Goal: Task Accomplishment & Management: Manage account settings

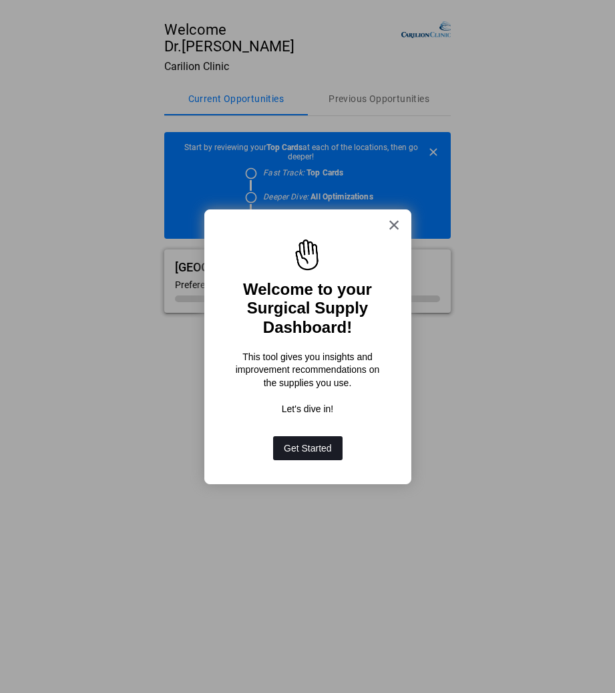
click at [304, 444] on button "Get Started" at bounding box center [307, 448] width 69 height 24
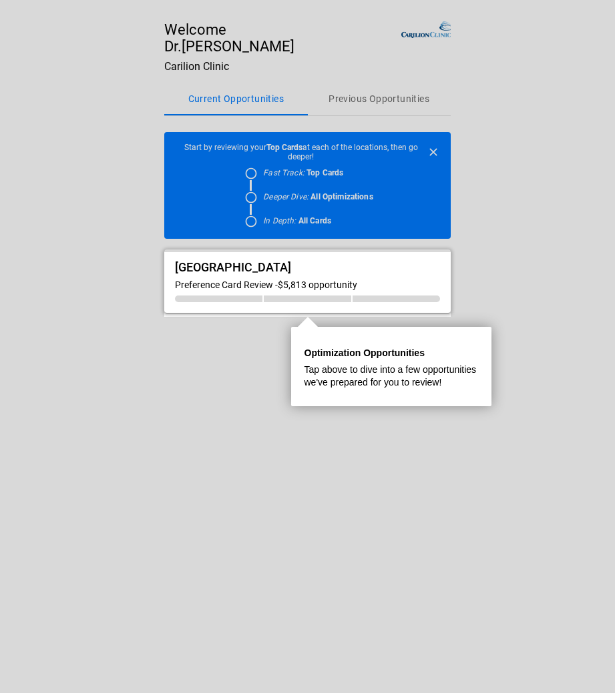
click at [290, 294] on div "Roanoke Memorial Hospital Preference Card Review - $5,813 opportunity" at bounding box center [307, 281] width 286 height 63
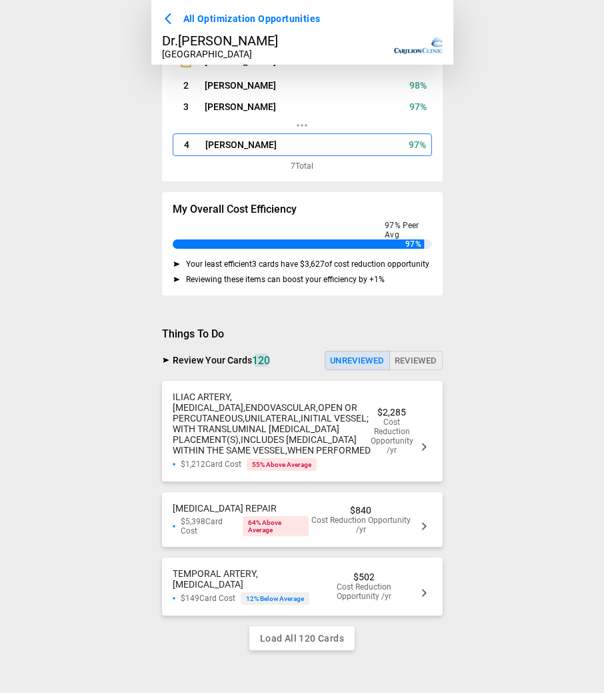
scroll to position [124, 0]
click at [422, 439] on icon at bounding box center [424, 447] width 16 height 16
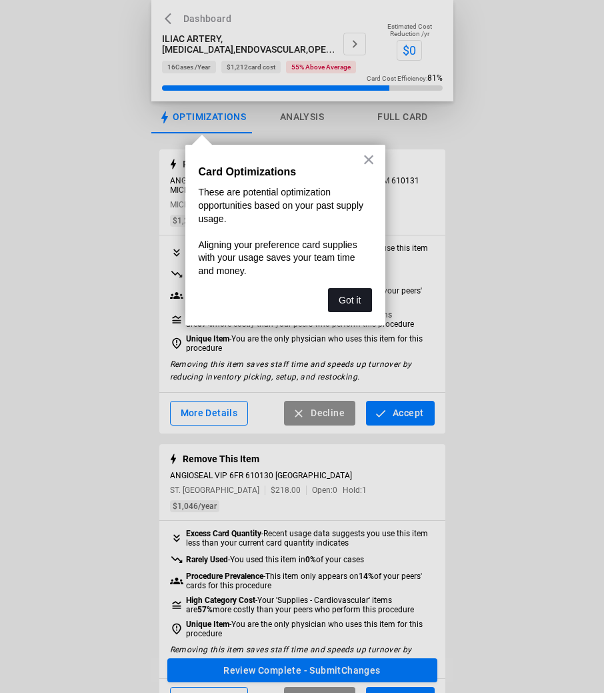
click at [347, 297] on button "Got it" at bounding box center [349, 300] width 43 height 24
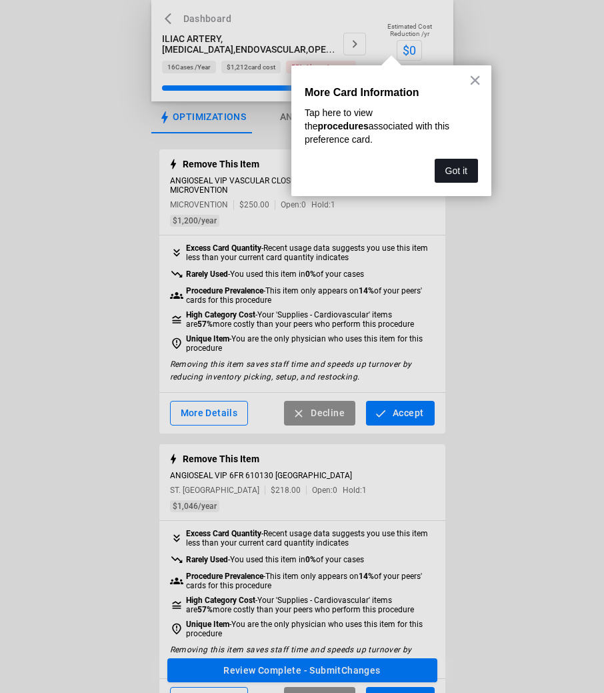
click at [457, 159] on button "Got it" at bounding box center [456, 171] width 43 height 24
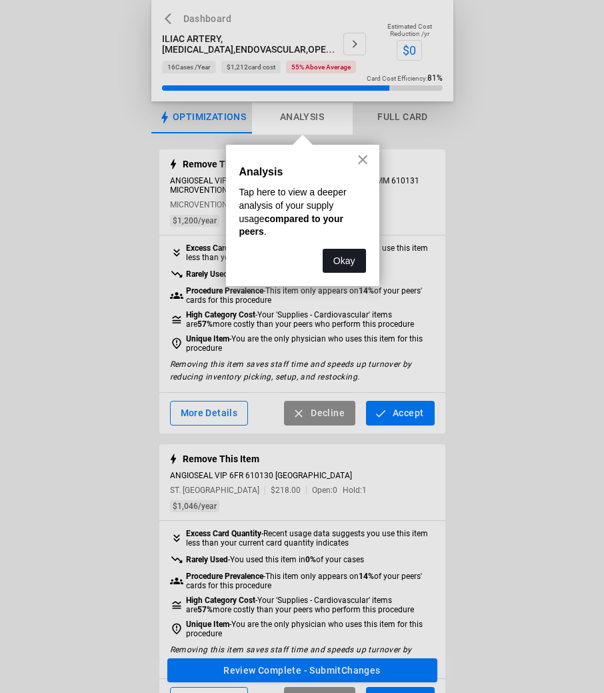
click at [334, 249] on button "Okay" at bounding box center [344, 261] width 43 height 24
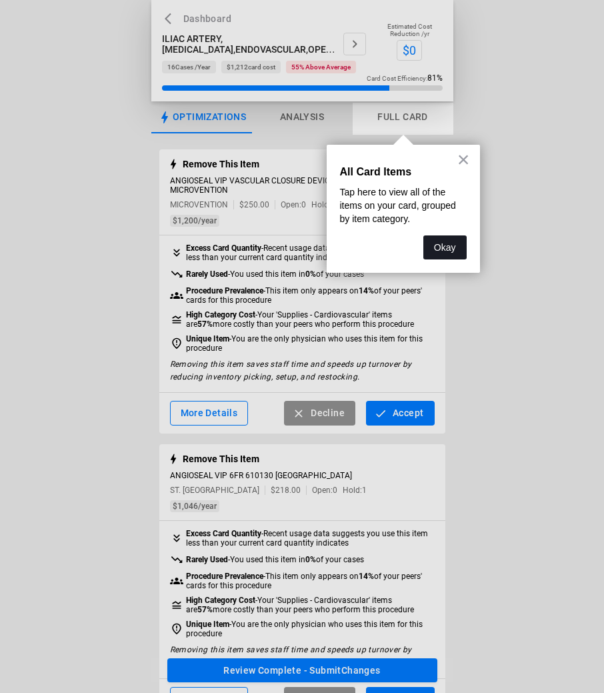
click at [435, 242] on button "Okay" at bounding box center [445, 248] width 43 height 24
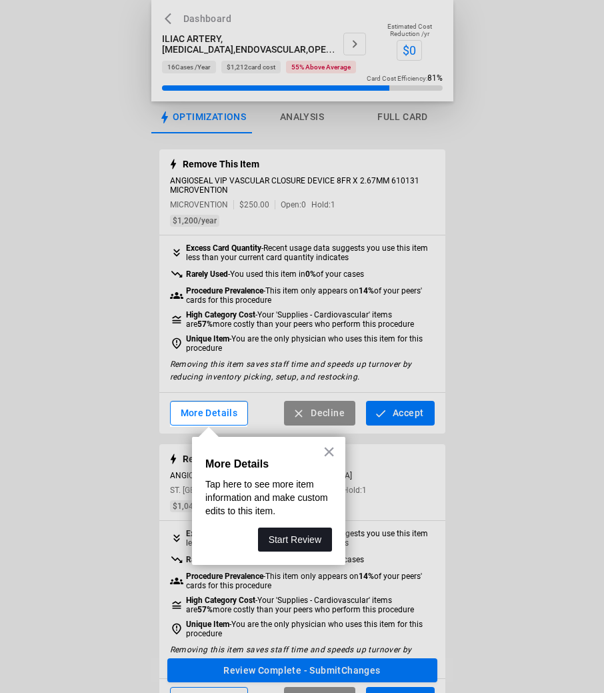
click at [284, 539] on button "Start Review" at bounding box center [295, 540] width 74 height 24
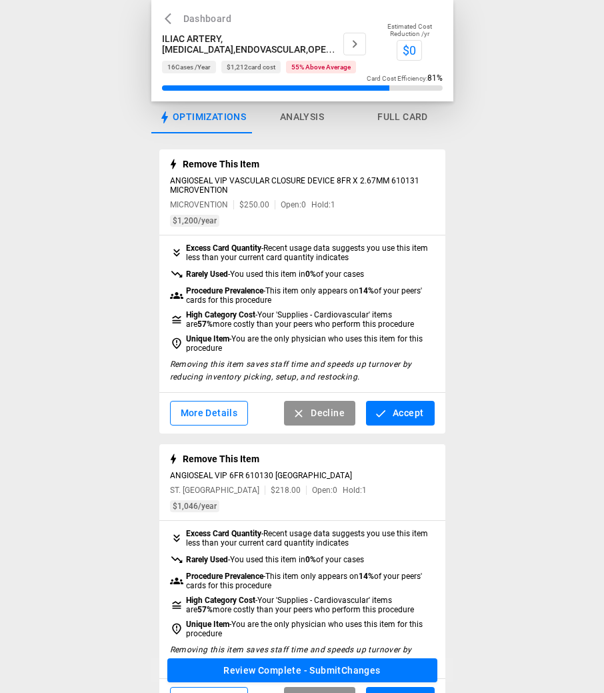
click at [363, 41] on icon "button" at bounding box center [355, 44] width 16 height 16
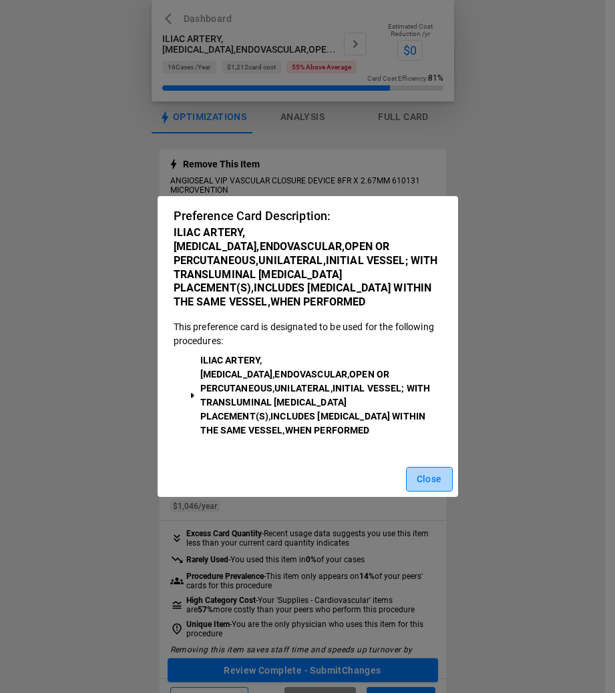
click at [424, 473] on button "Close" at bounding box center [429, 479] width 47 height 25
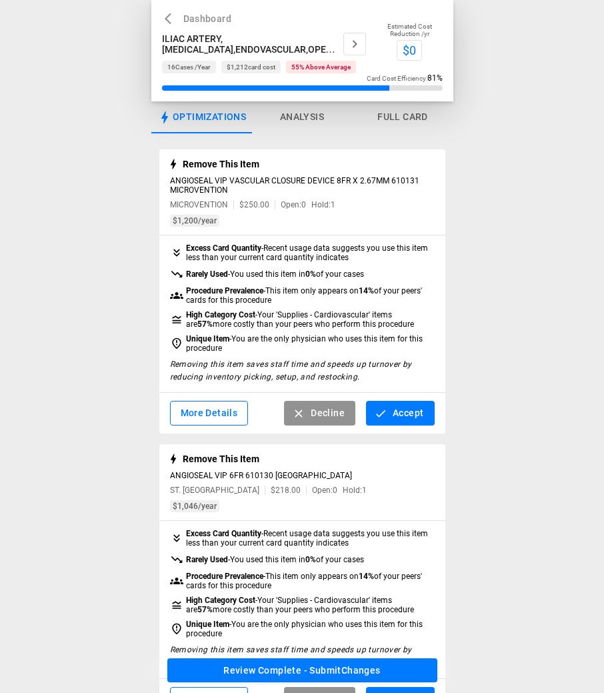
click at [310, 115] on button "Analysis" at bounding box center [302, 117] width 101 height 32
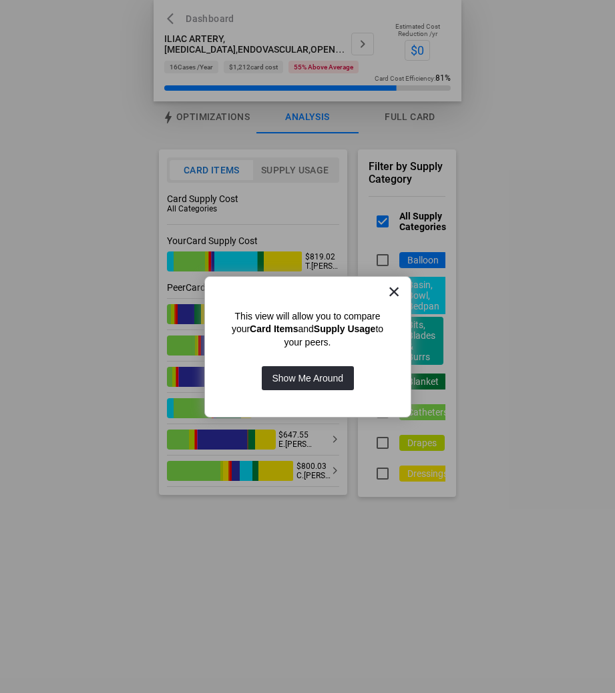
click at [394, 288] on button "×" at bounding box center [394, 291] width 13 height 21
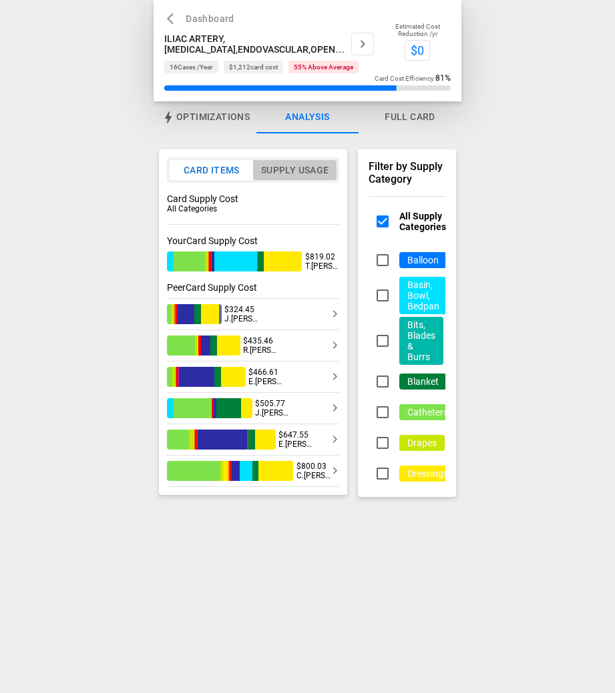
click at [298, 166] on button "Supply Usage" at bounding box center [294, 170] width 84 height 20
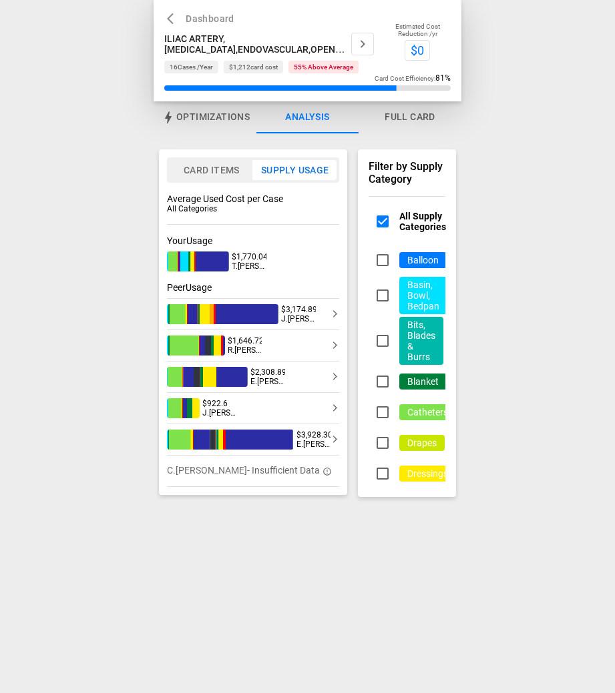
click at [216, 168] on button "Card Items" at bounding box center [210, 170] width 83 height 20
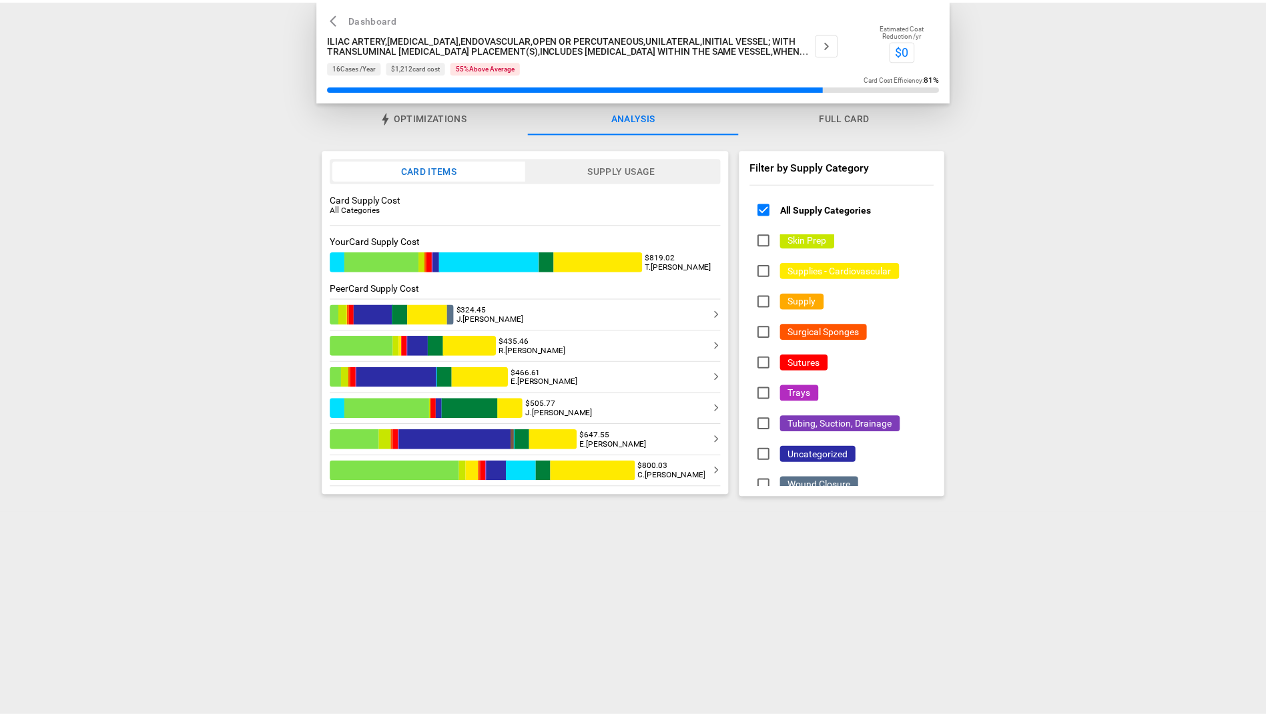
scroll to position [665, 0]
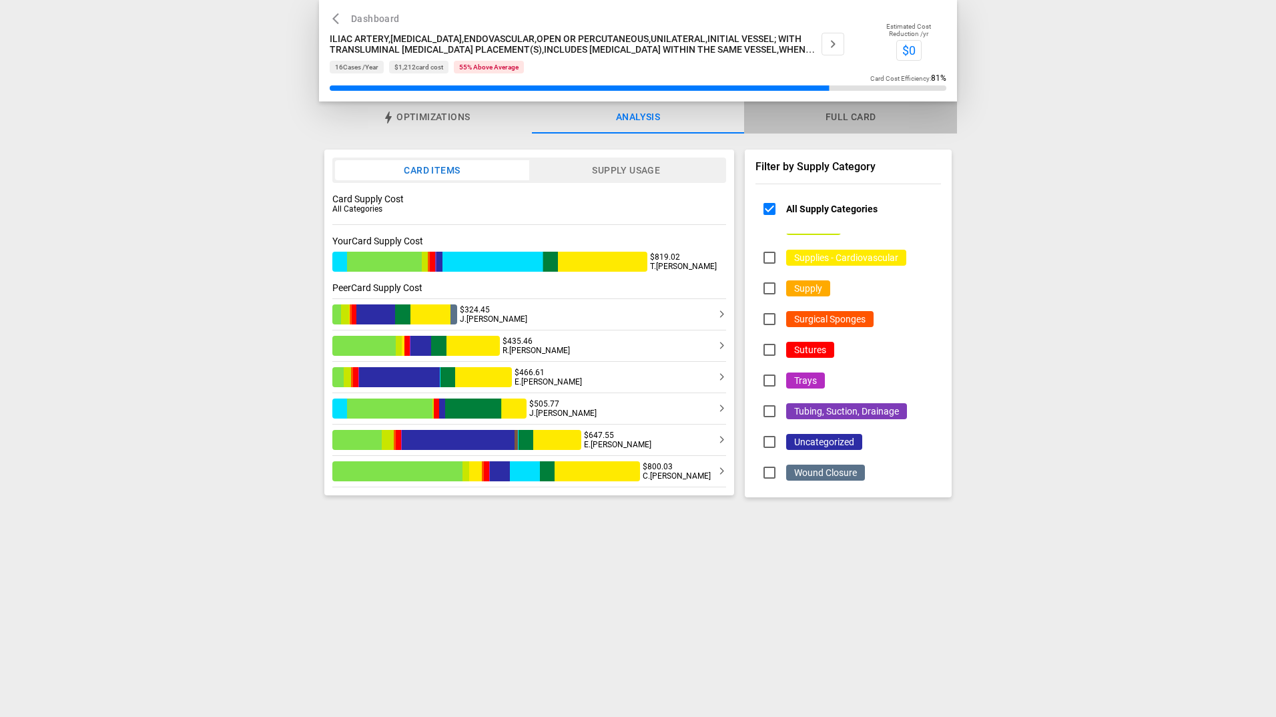
click at [614, 118] on button "Full Card" at bounding box center [850, 117] width 213 height 32
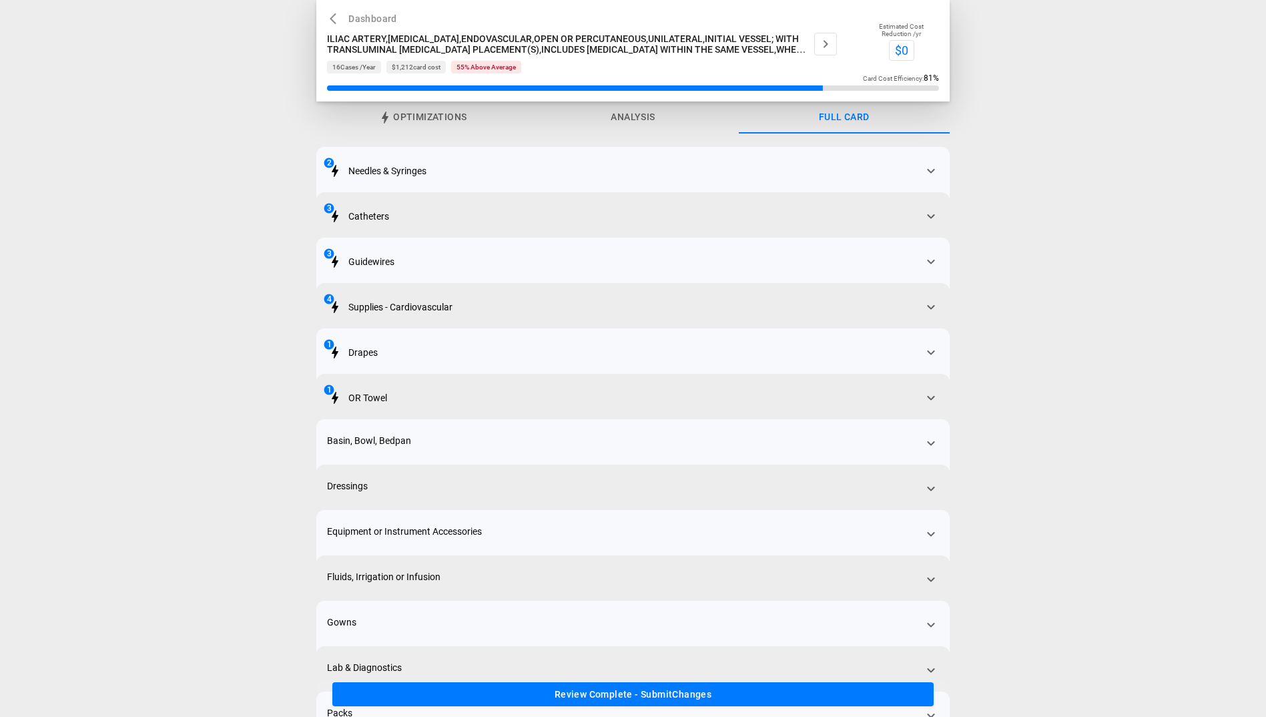
click at [614, 171] on icon at bounding box center [931, 171] width 16 height 16
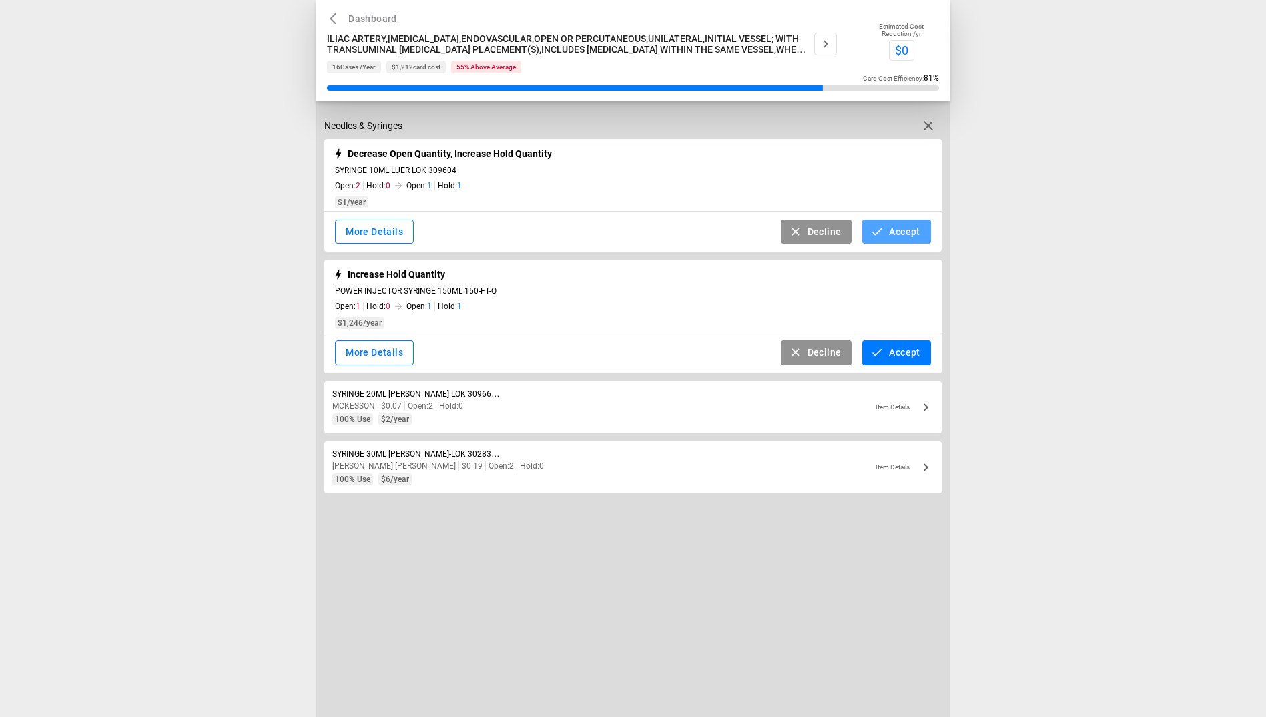
click at [614, 233] on button "Accept" at bounding box center [896, 232] width 68 height 25
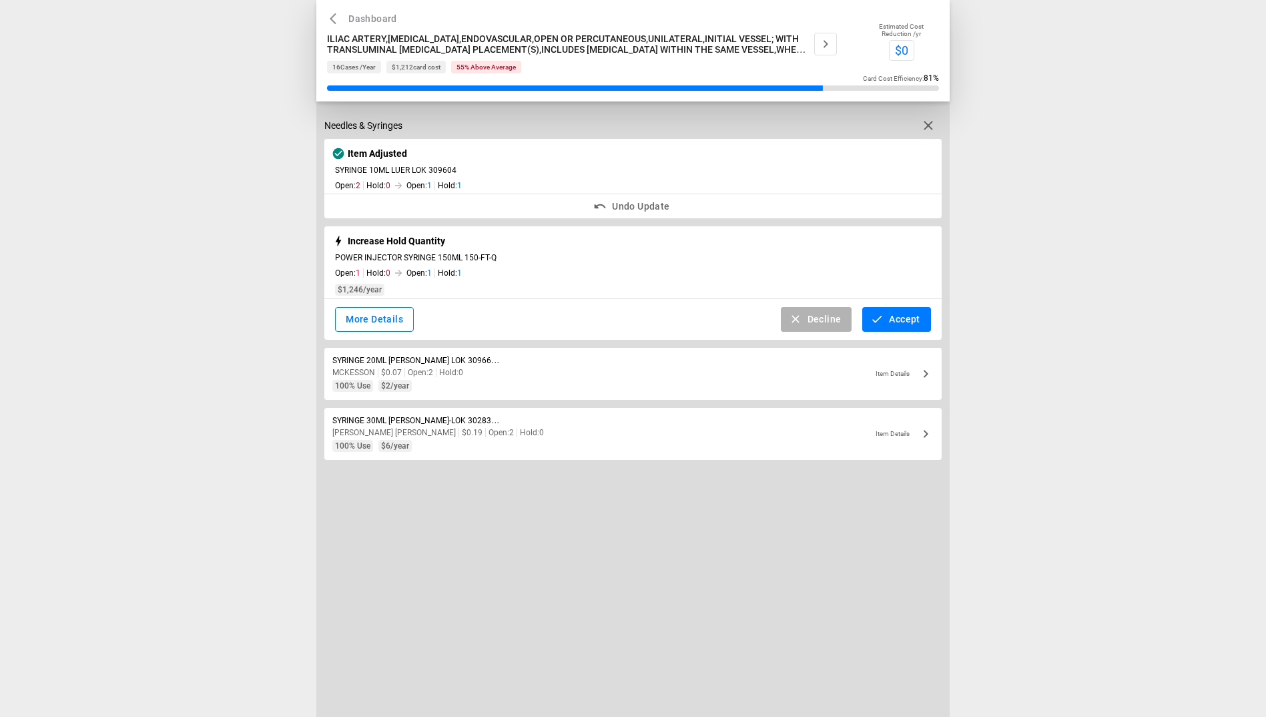
click at [614, 313] on button "Decline" at bounding box center [816, 319] width 71 height 25
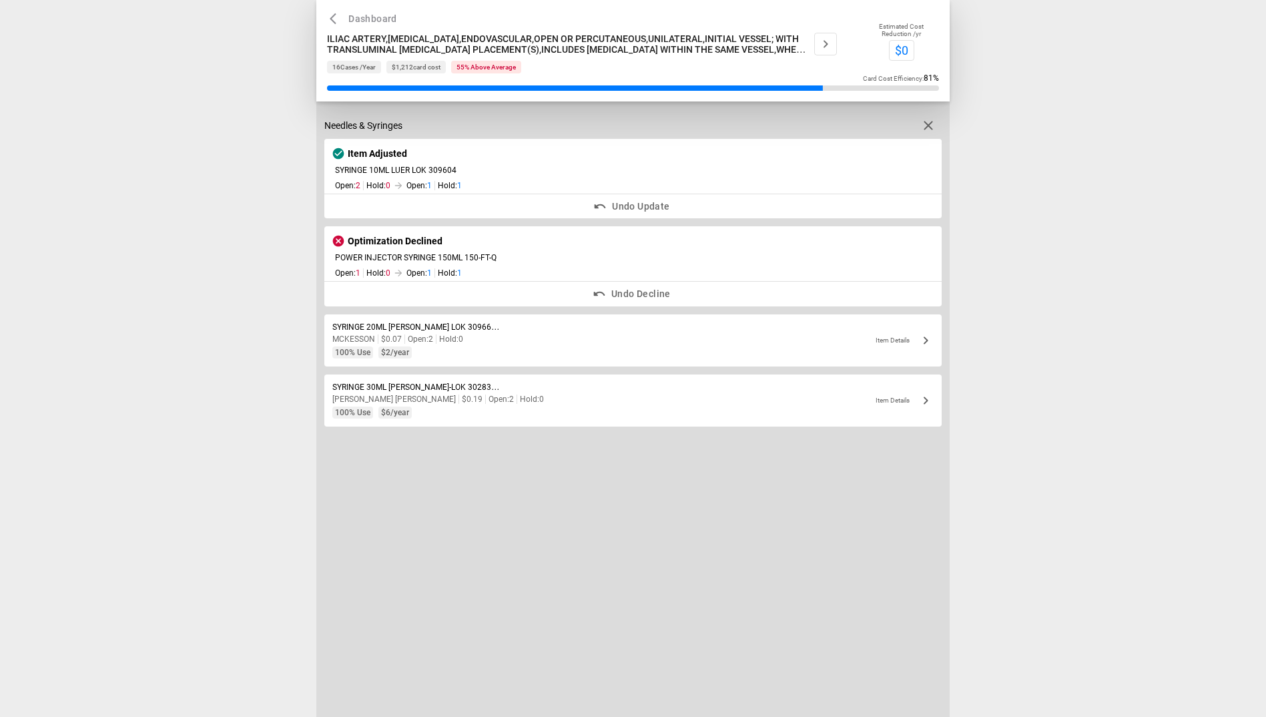
click at [614, 124] on icon "button" at bounding box center [928, 125] width 16 height 16
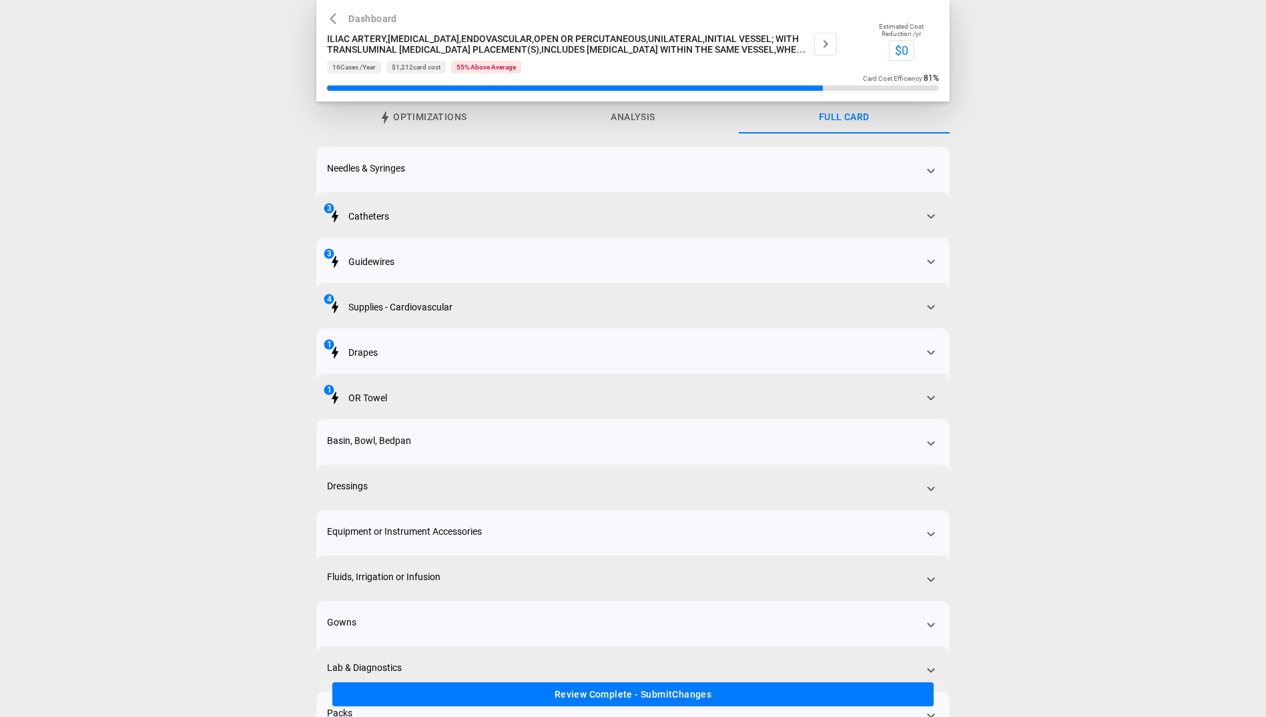
click at [614, 217] on icon at bounding box center [930, 216] width 7 height 5
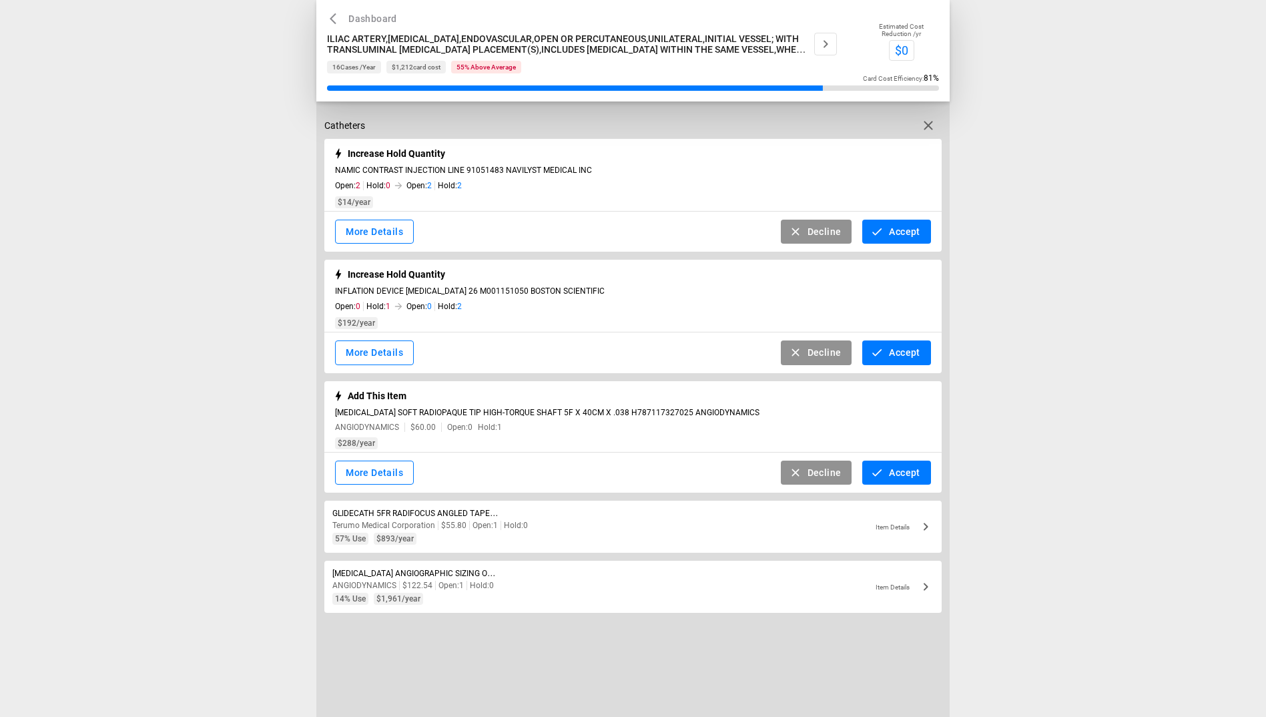
click at [614, 231] on button "Decline" at bounding box center [816, 232] width 71 height 25
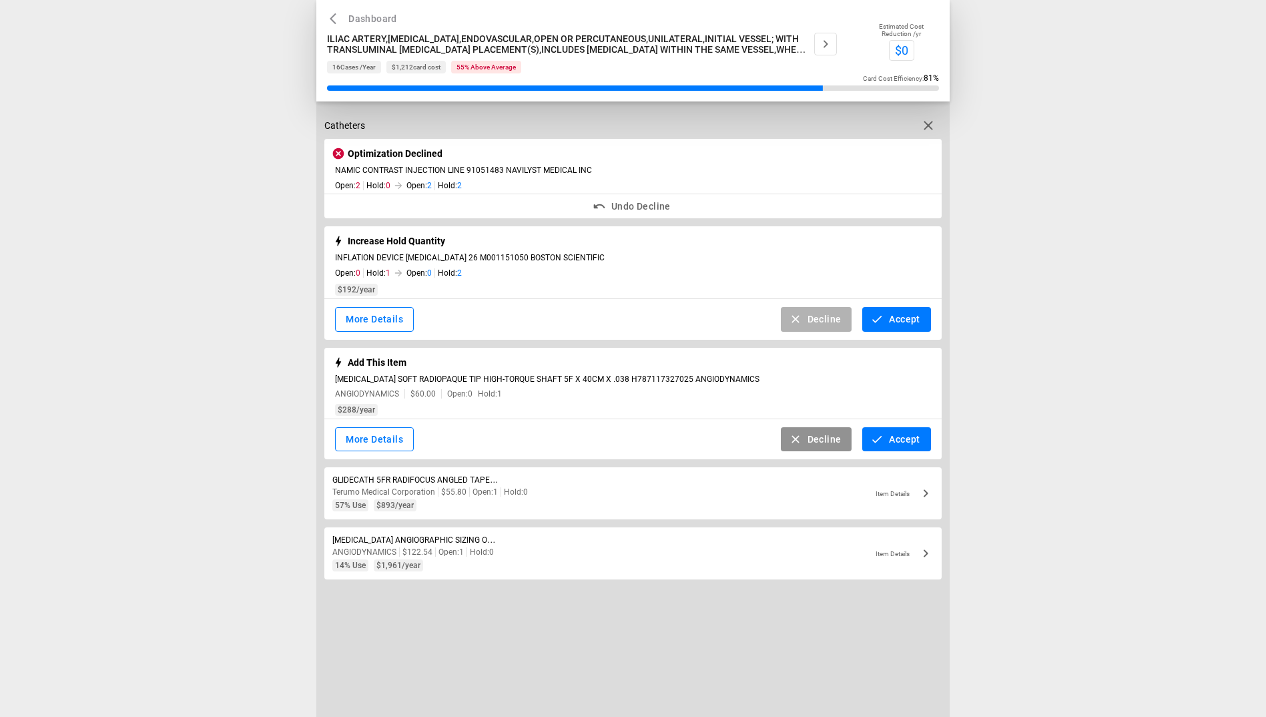
click at [614, 318] on button "Decline" at bounding box center [816, 319] width 71 height 25
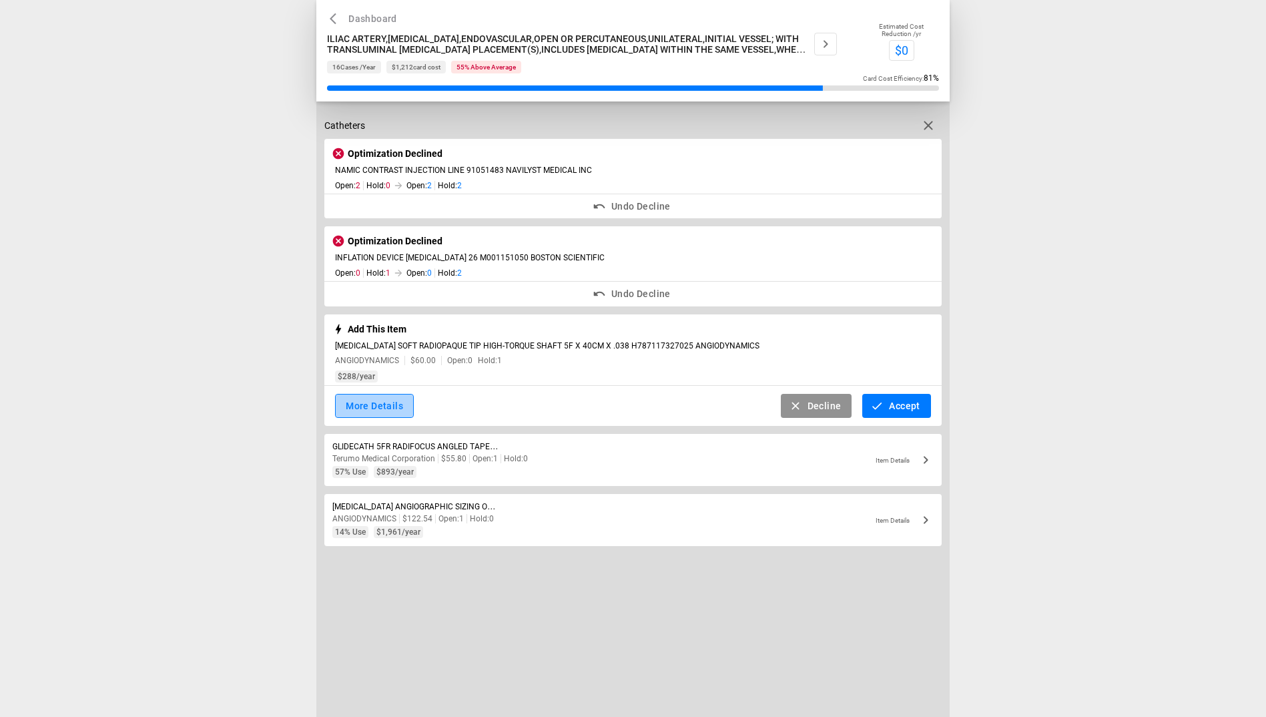
click at [374, 401] on button "More Details" at bounding box center [374, 406] width 79 height 25
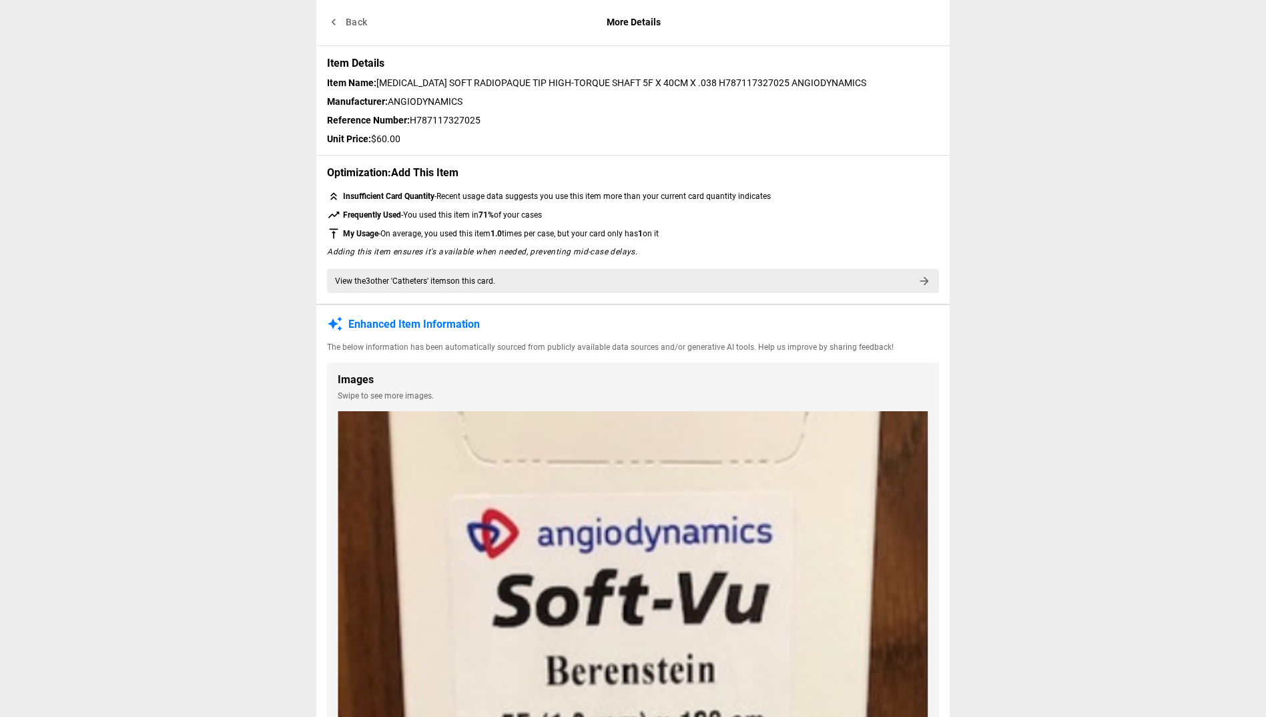
scroll to position [0, 0]
click at [341, 23] on button "Back" at bounding box center [348, 23] width 43 height 25
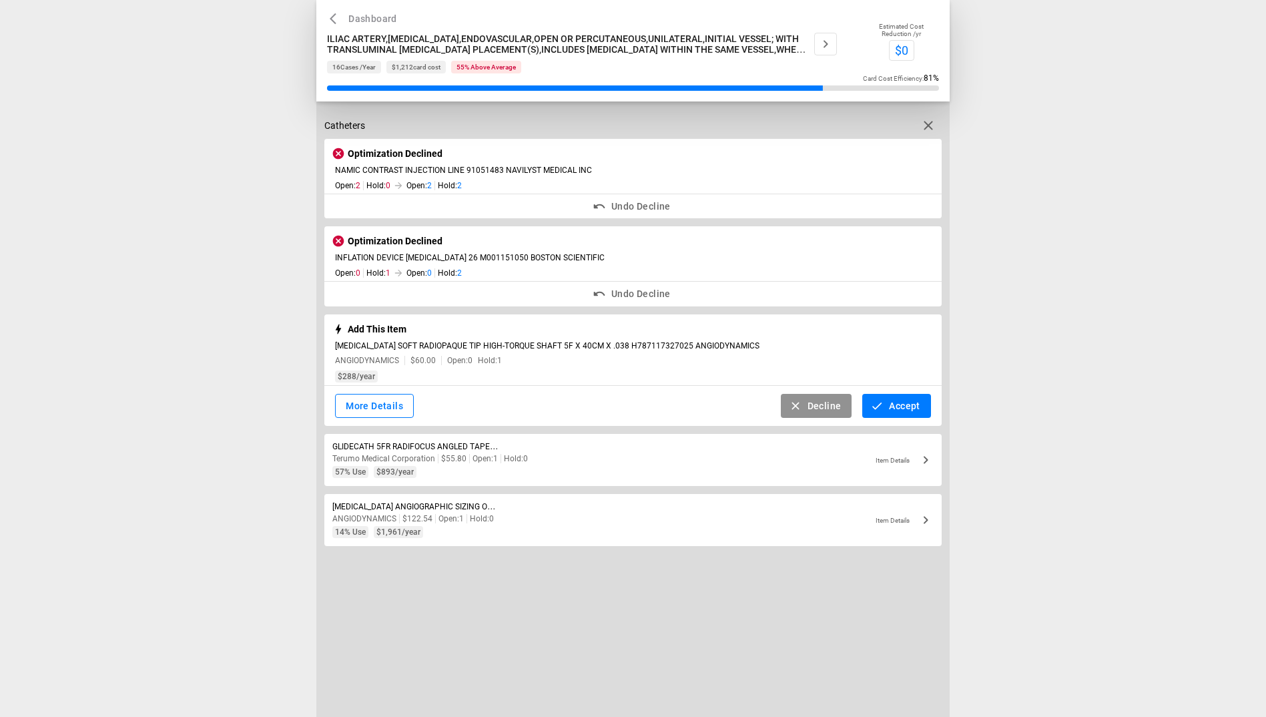
click at [614, 402] on icon "button" at bounding box center [876, 405] width 13 height 13
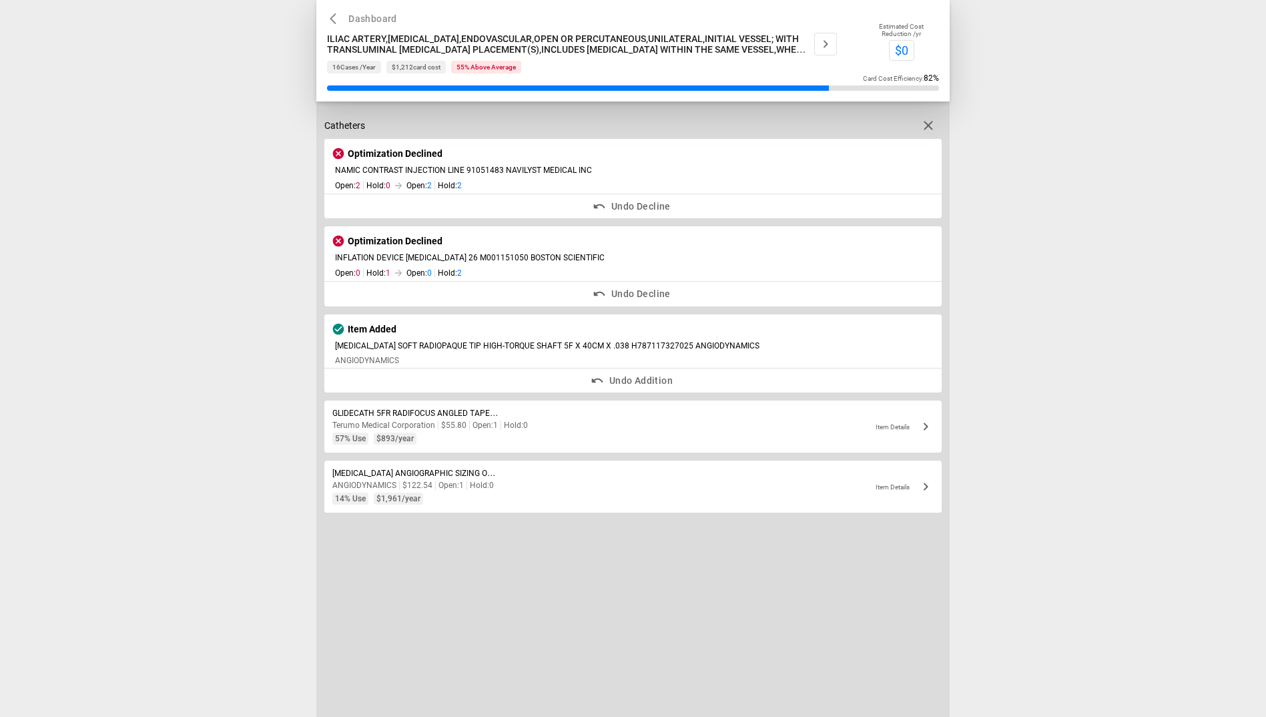
click at [614, 428] on icon at bounding box center [925, 425] width 5 height 7
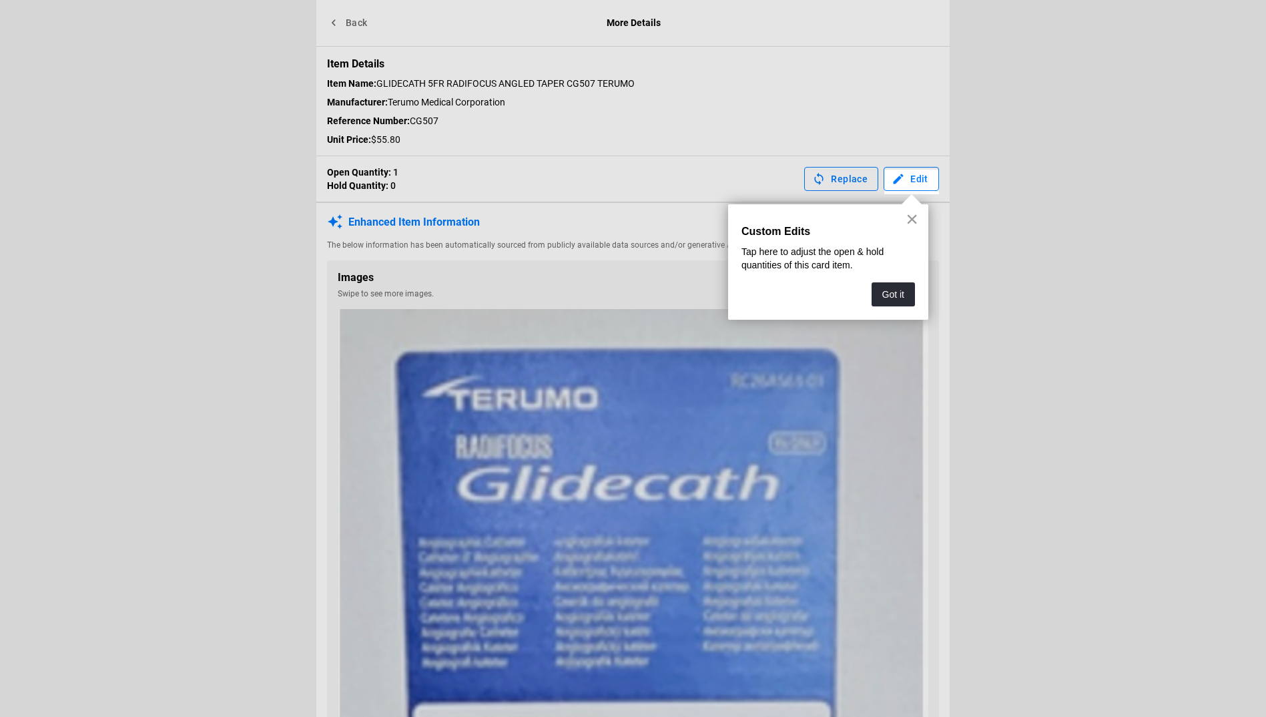
click at [614, 222] on button "×" at bounding box center [911, 218] width 13 height 21
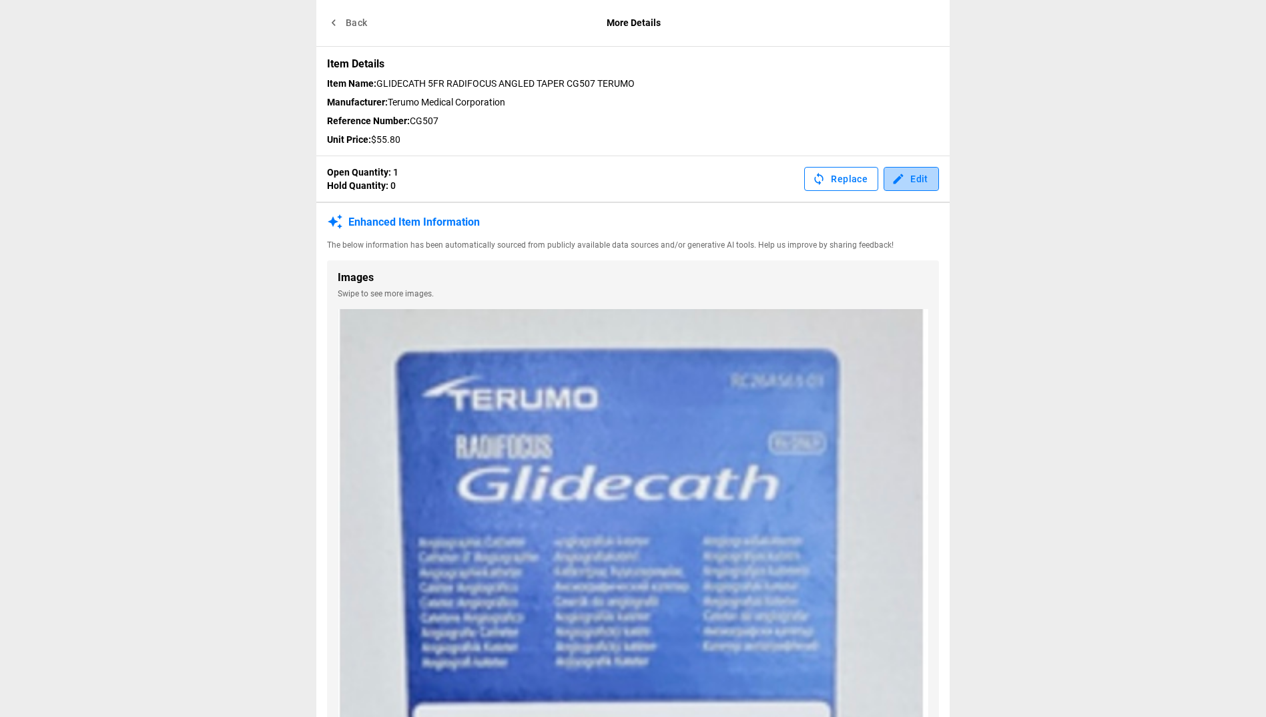
click at [614, 180] on icon "button" at bounding box center [897, 178] width 13 height 13
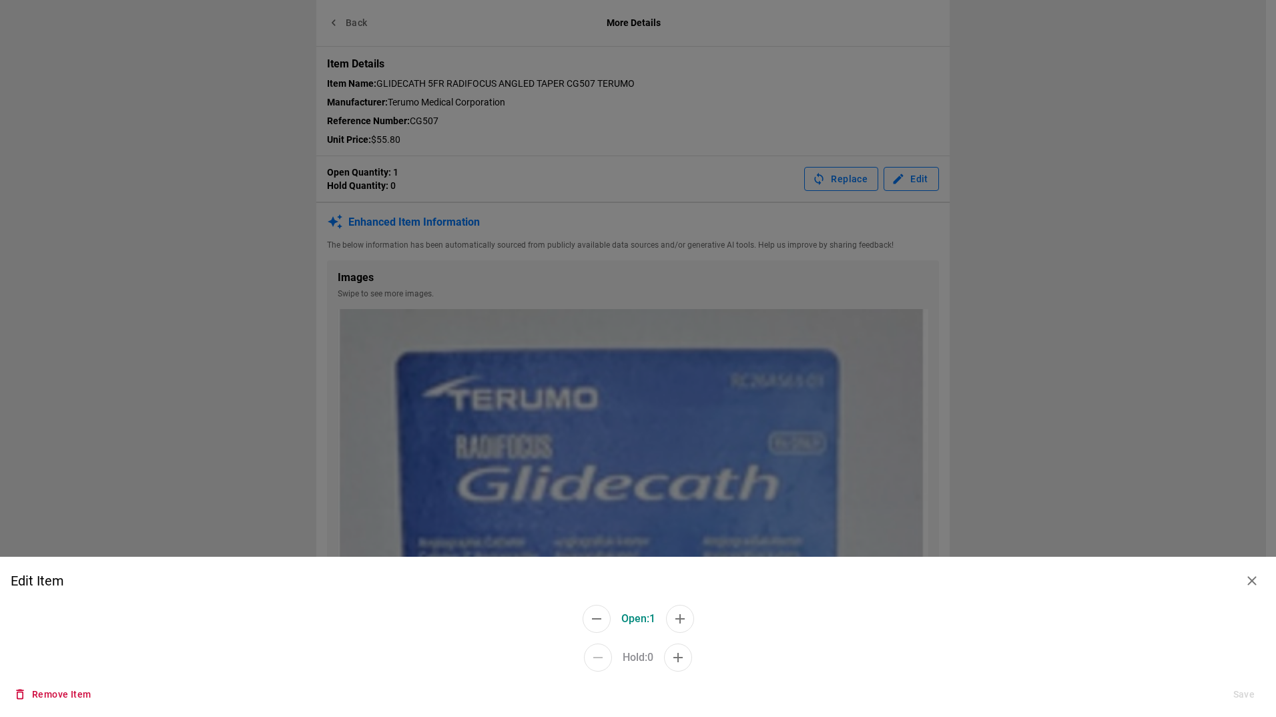
click at [599, 617] on icon "button" at bounding box center [596, 618] width 16 height 16
click at [614, 656] on icon "button" at bounding box center [678, 657] width 16 height 16
click at [614, 673] on button "Save" at bounding box center [1243, 694] width 43 height 25
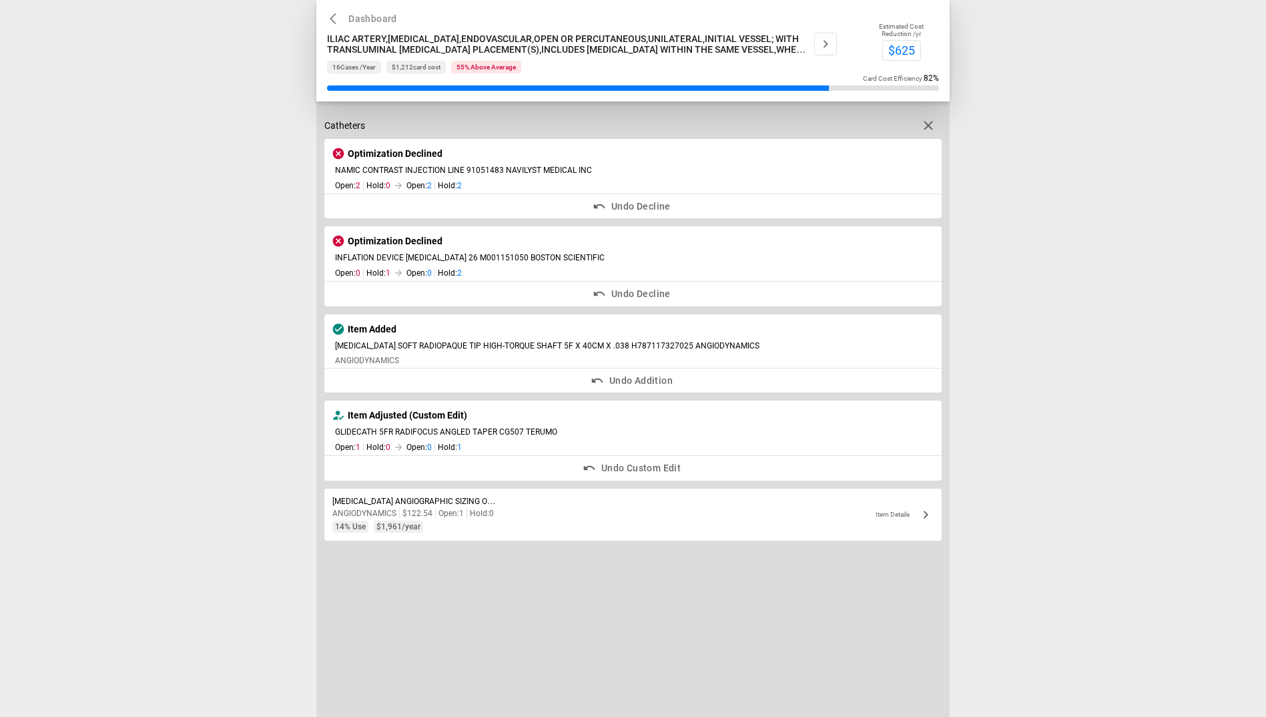
click at [614, 514] on span "Item Details" at bounding box center [892, 513] width 34 height 7
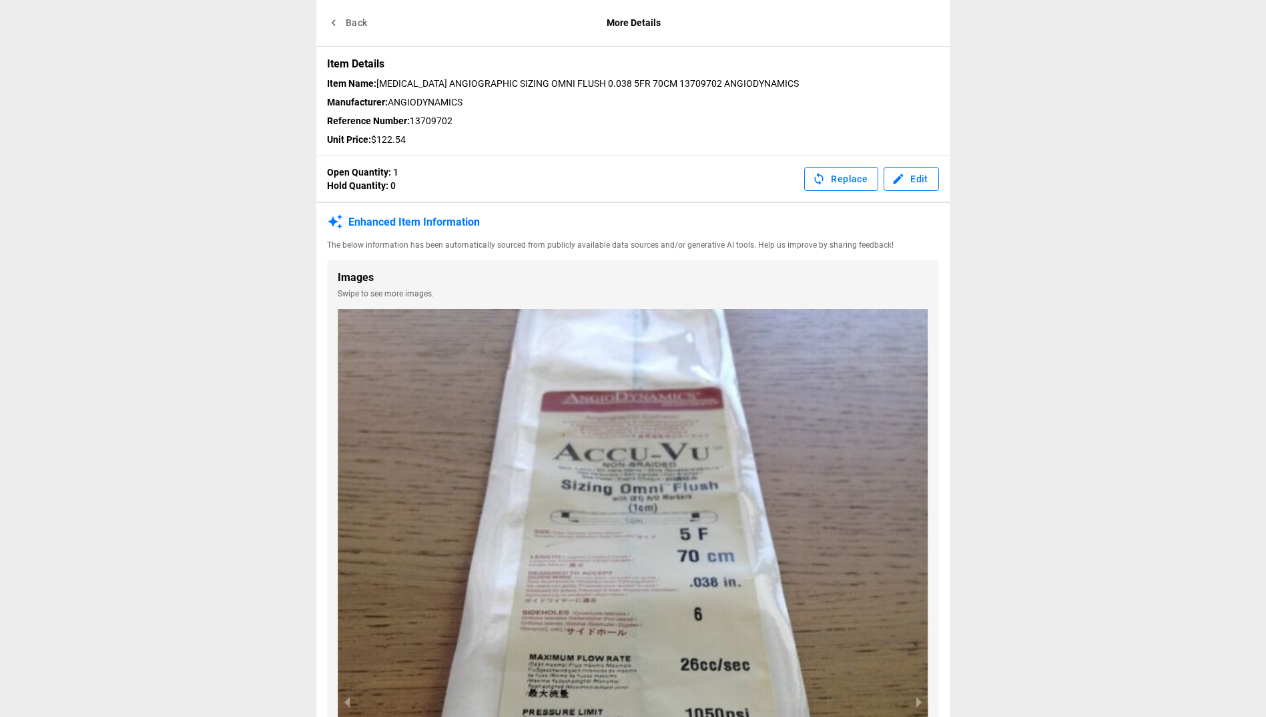
click at [354, 19] on button "Back" at bounding box center [348, 23] width 43 height 25
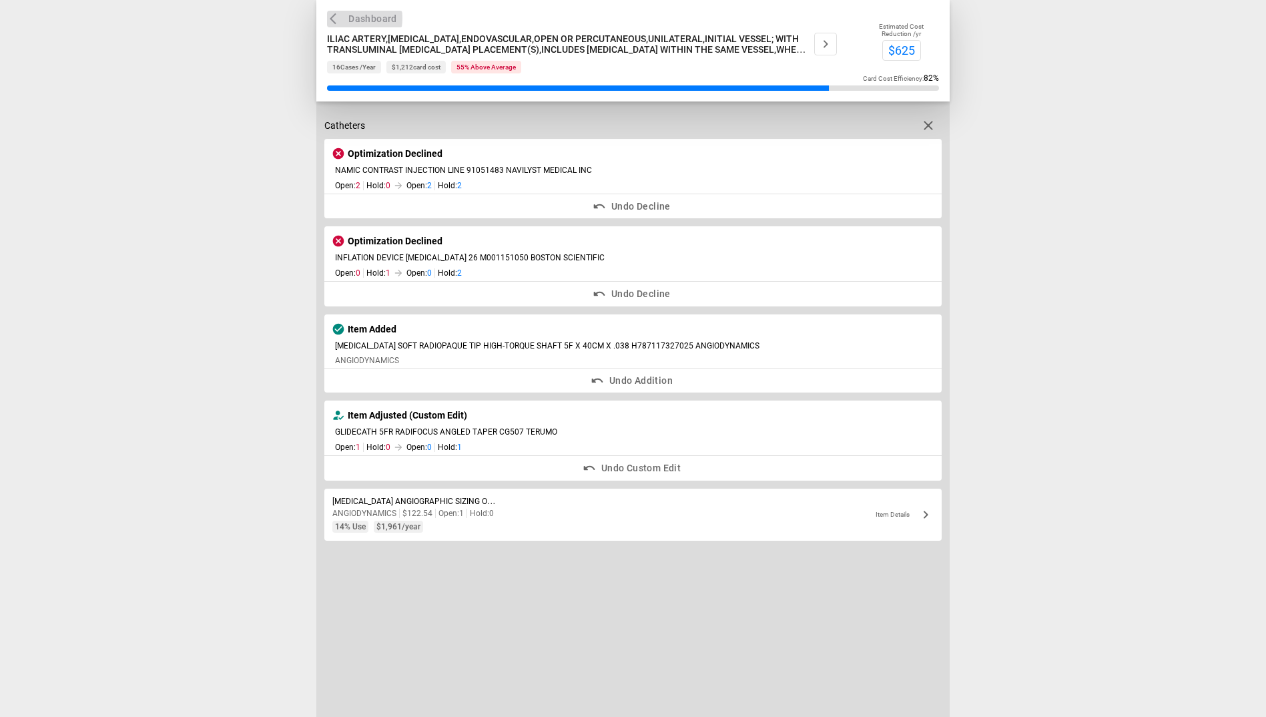
click at [333, 18] on icon "button" at bounding box center [336, 18] width 13 height 13
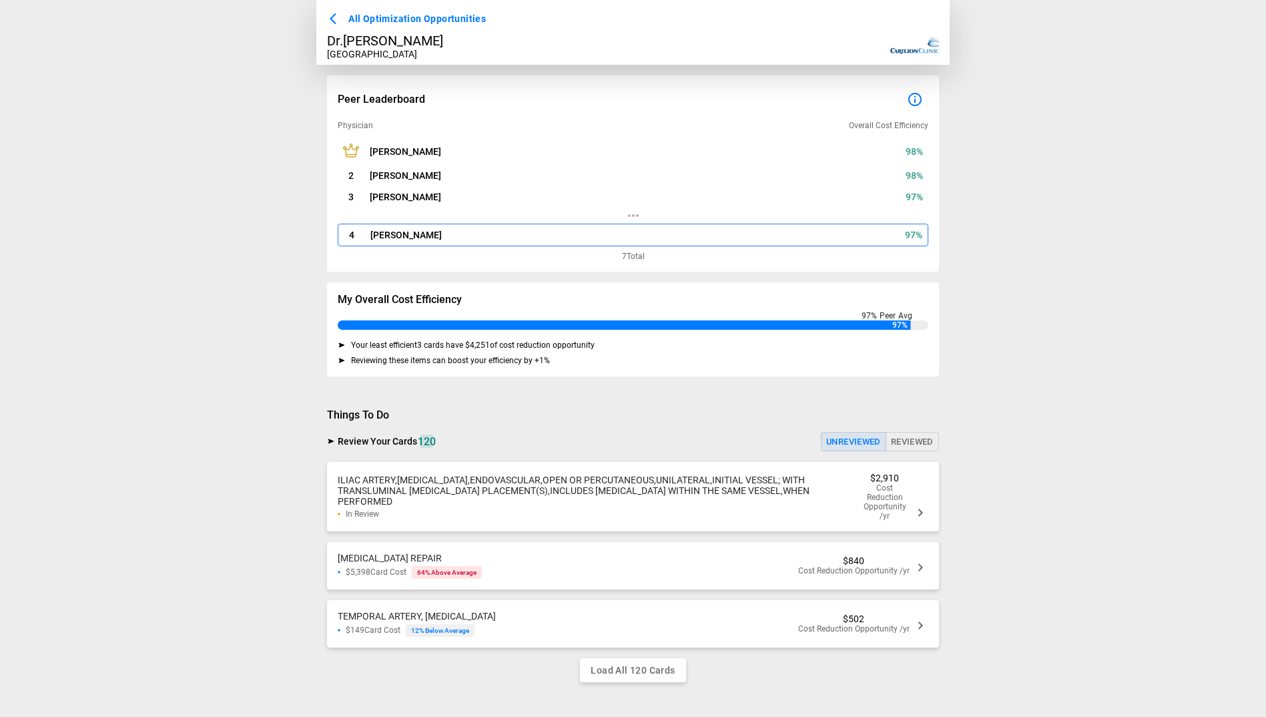
click at [614, 486] on span "ILIAC ARTERY,REVASCULARIZATION,ENDOVASCULAR,OPEN OR PERCUTANEOUS,UNILATERAL,INI…" at bounding box center [574, 490] width 472 height 32
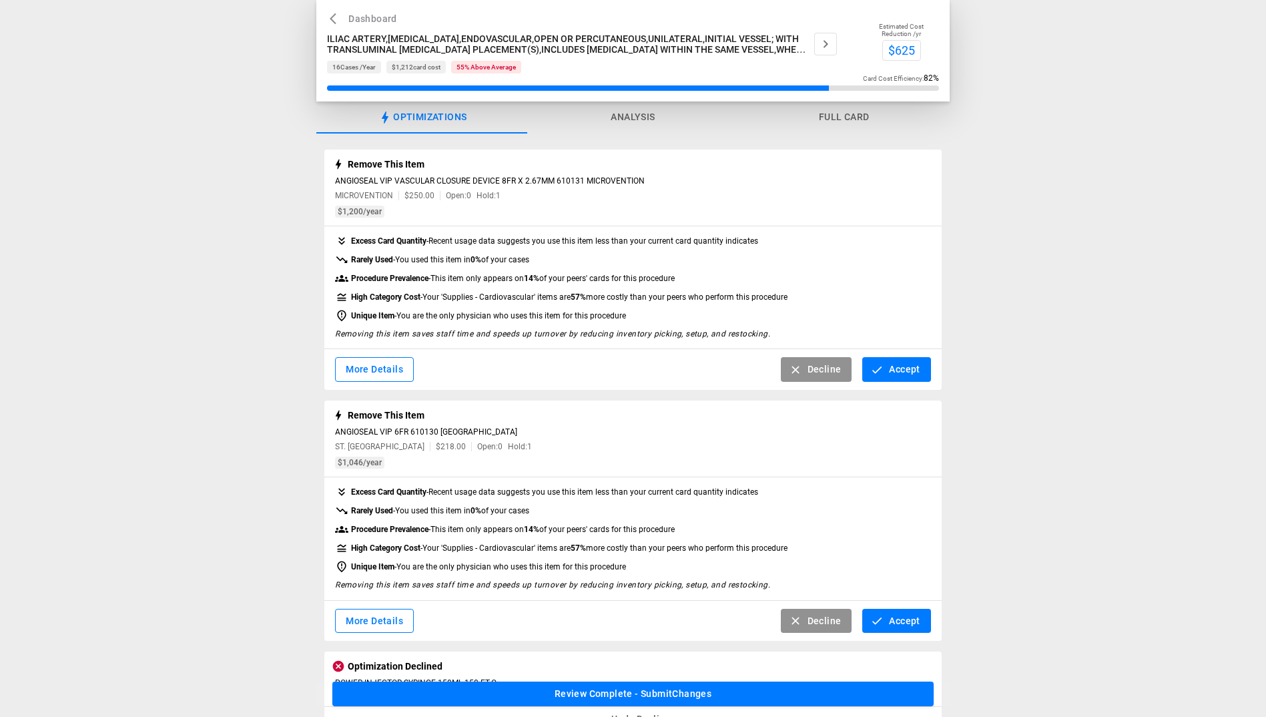
click at [614, 370] on icon "button" at bounding box center [877, 369] width 9 height 7
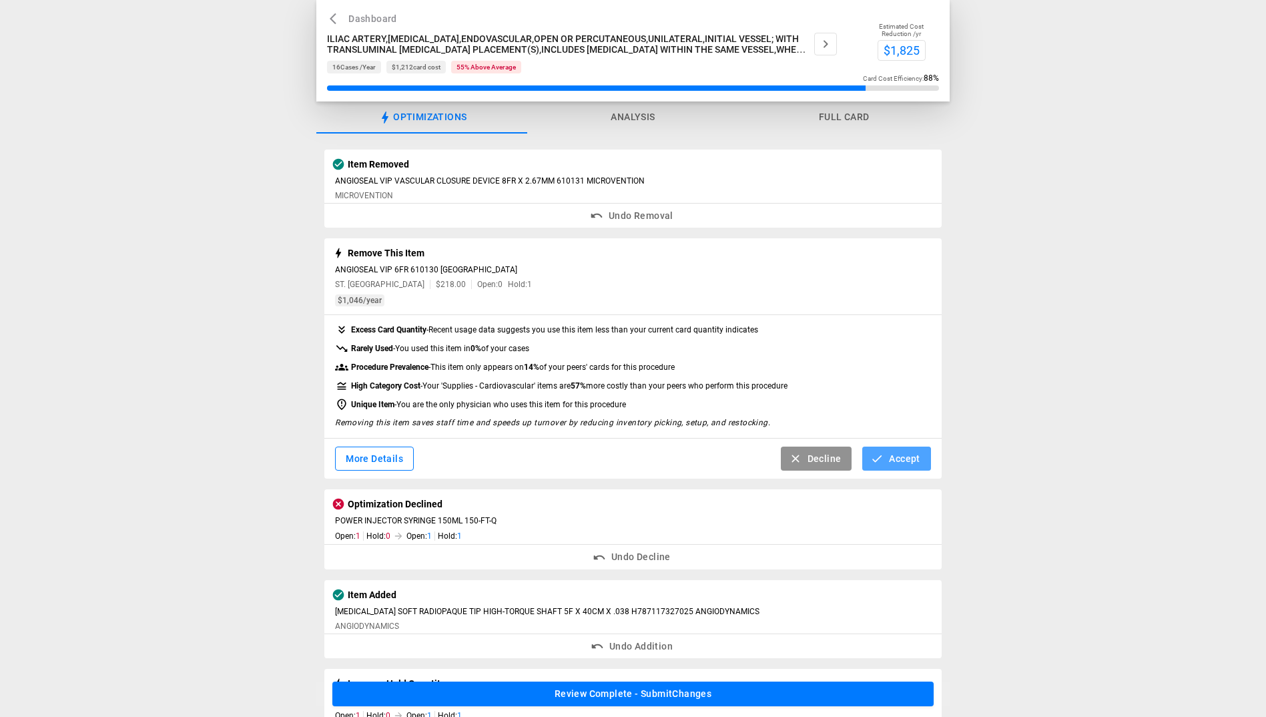
click at [614, 455] on button "Accept" at bounding box center [896, 458] width 68 height 25
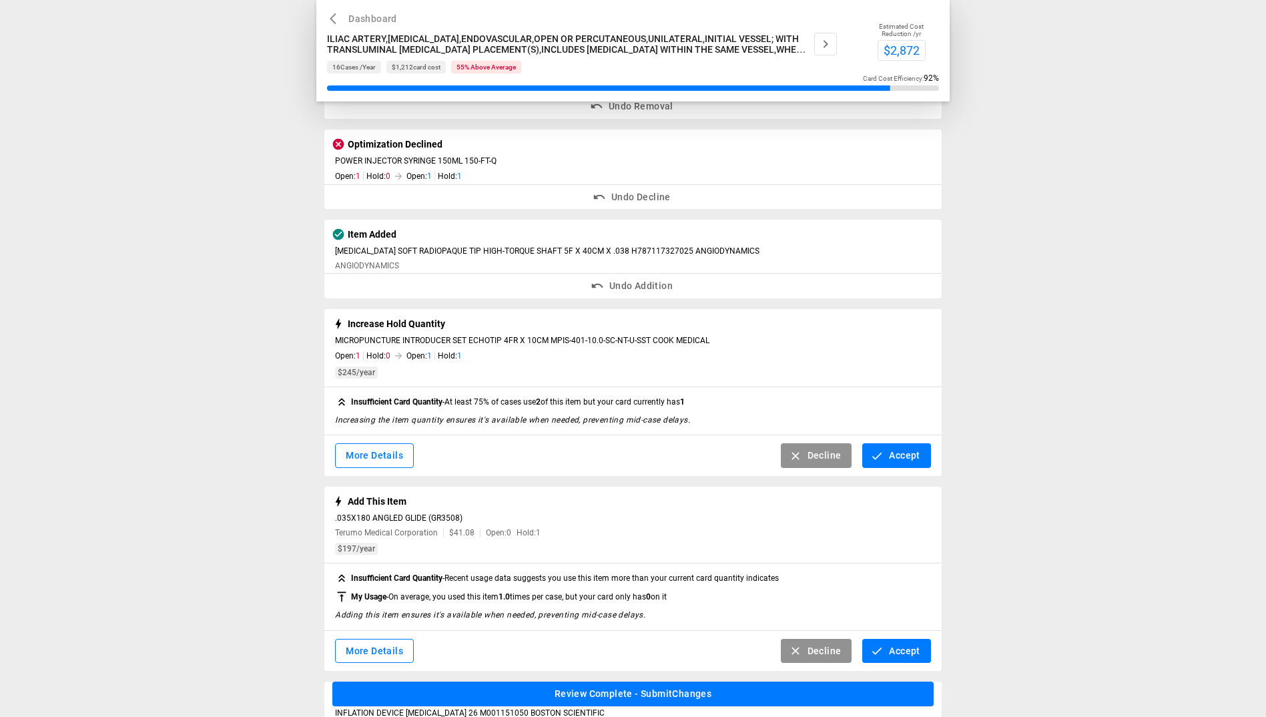
scroll to position [200, 0]
click at [614, 450] on icon "button" at bounding box center [795, 453] width 13 height 13
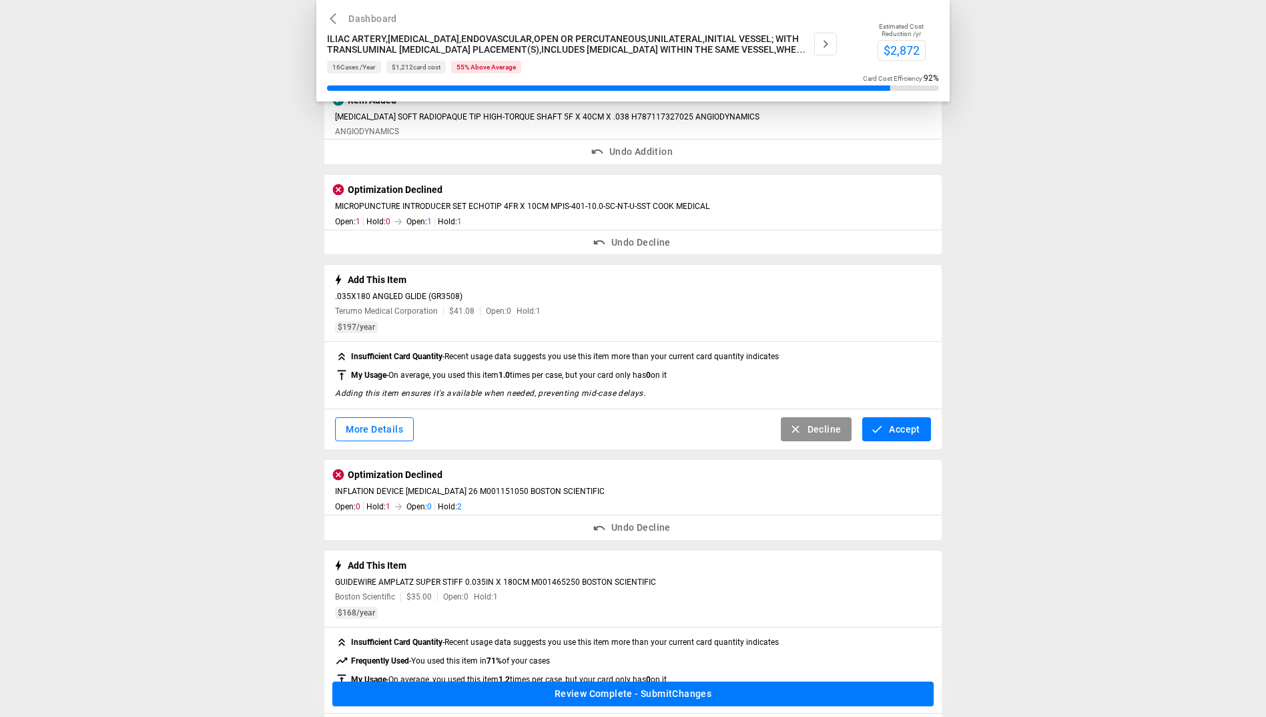
scroll to position [334, 0]
click at [614, 424] on button "Accept" at bounding box center [896, 428] width 68 height 25
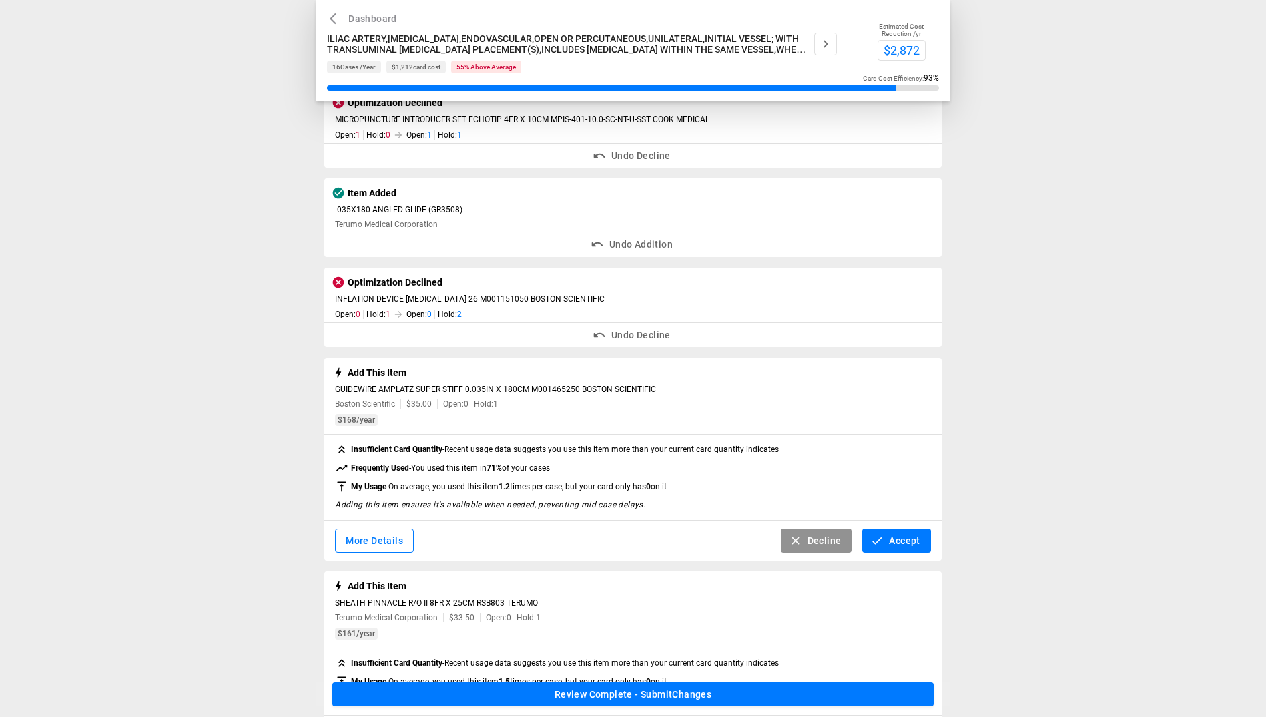
scroll to position [467, 0]
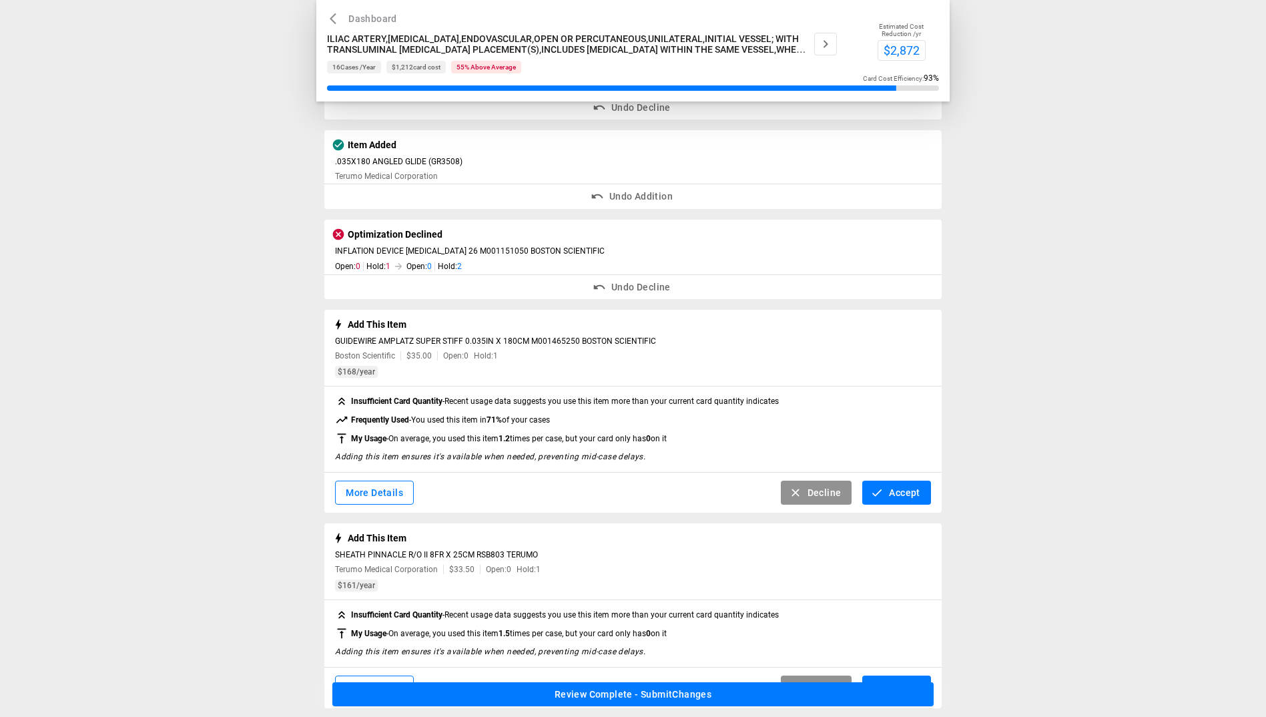
click at [614, 492] on button "Accept" at bounding box center [896, 492] width 68 height 25
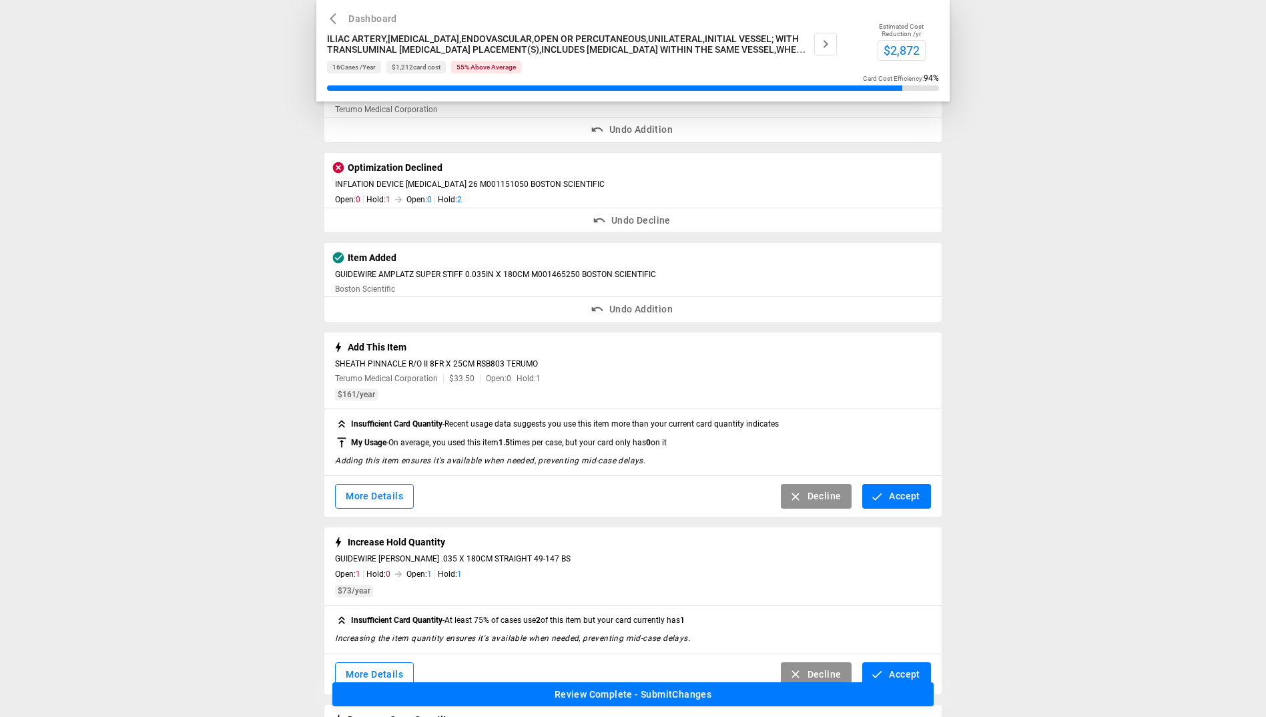
scroll to position [600, 0]
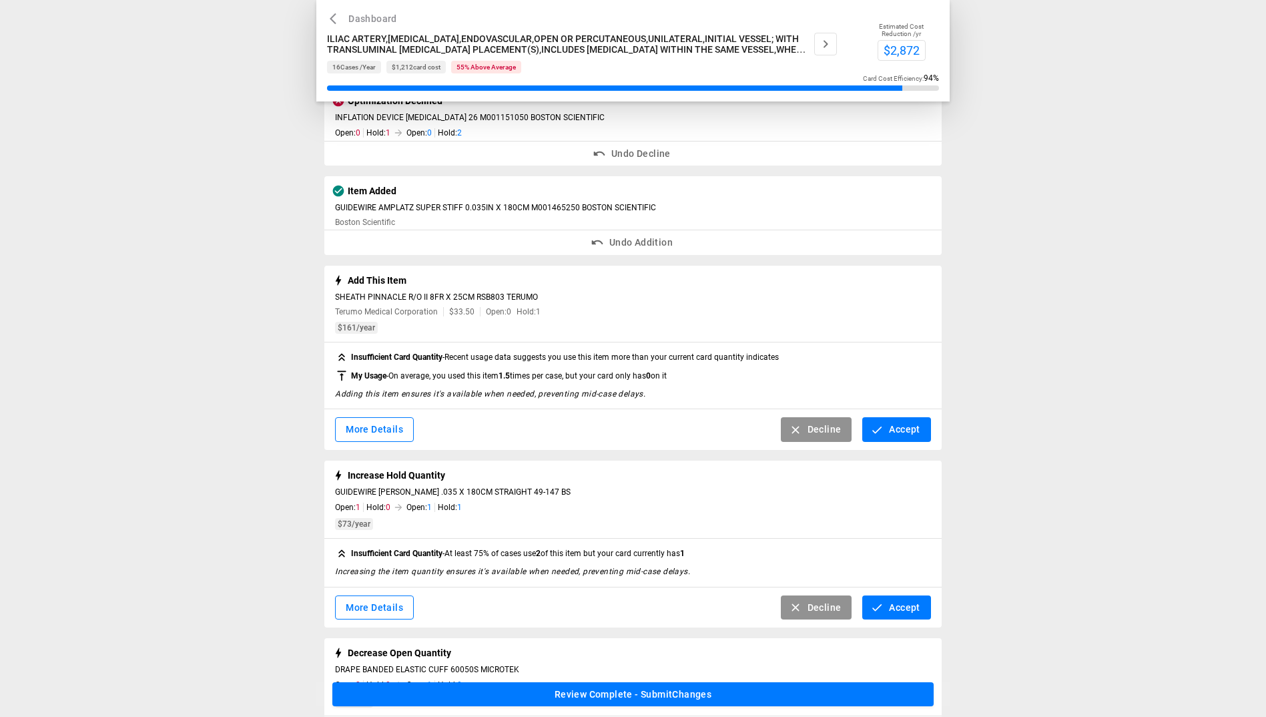
click at [614, 430] on button "Decline" at bounding box center [816, 429] width 71 height 25
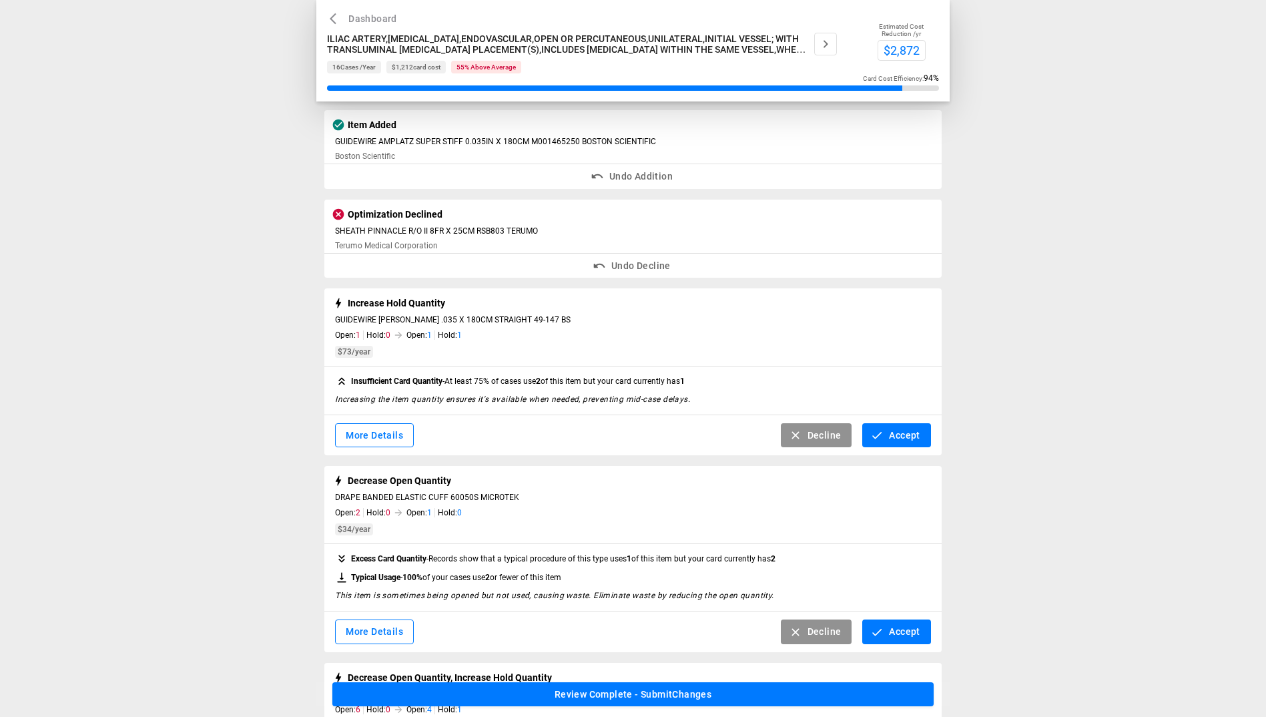
scroll to position [667, 0]
click at [614, 437] on button "Decline" at bounding box center [816, 434] width 71 height 25
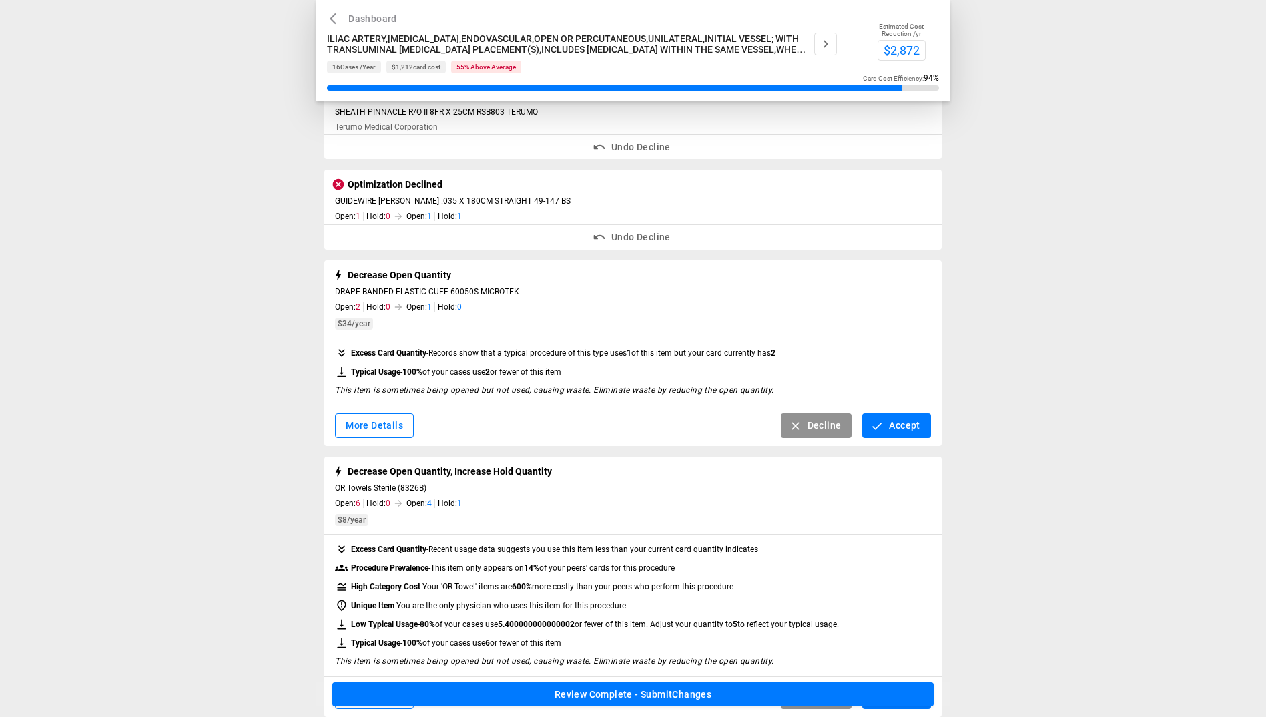
scroll to position [801, 0]
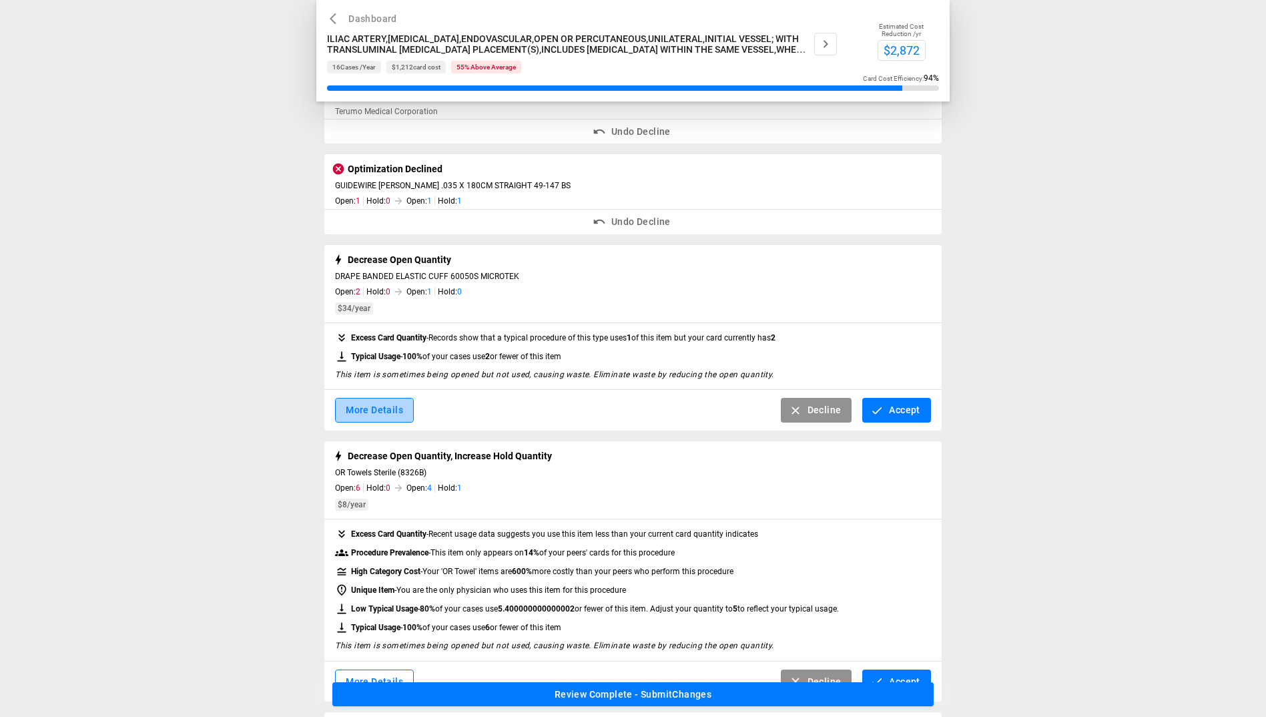
click at [372, 412] on button "More Details" at bounding box center [374, 410] width 79 height 25
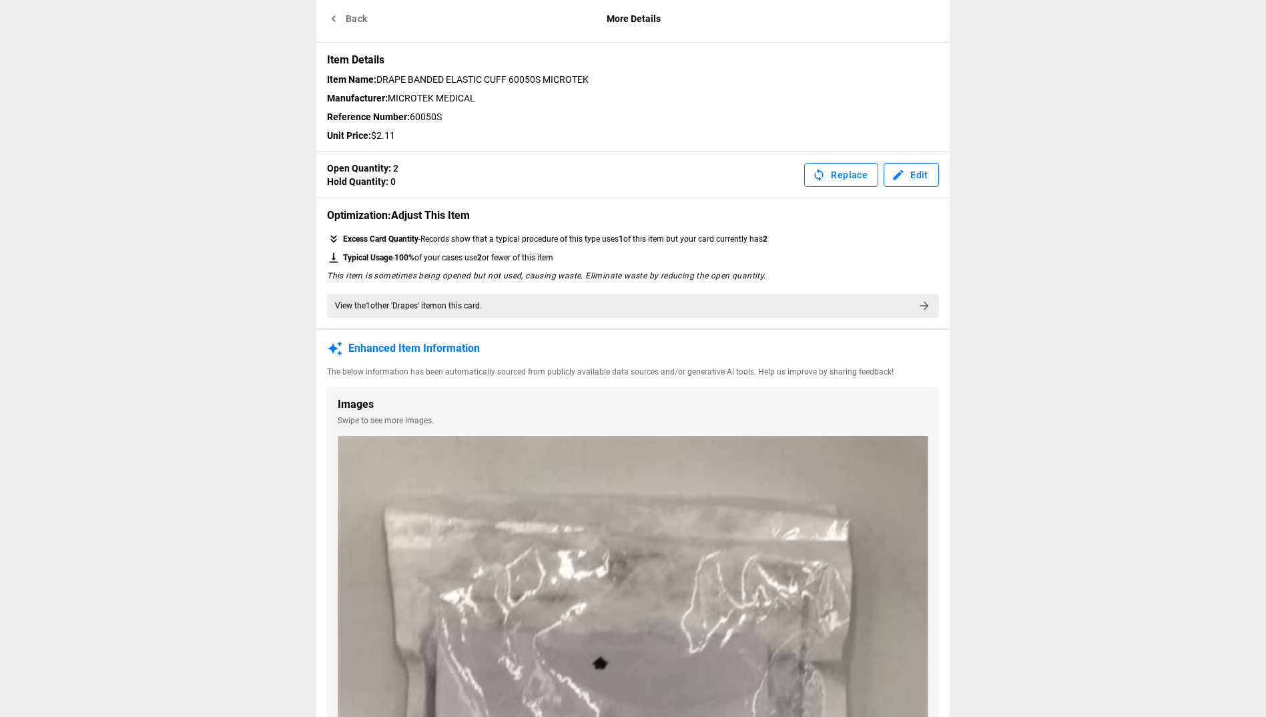
scroll to position [0, 0]
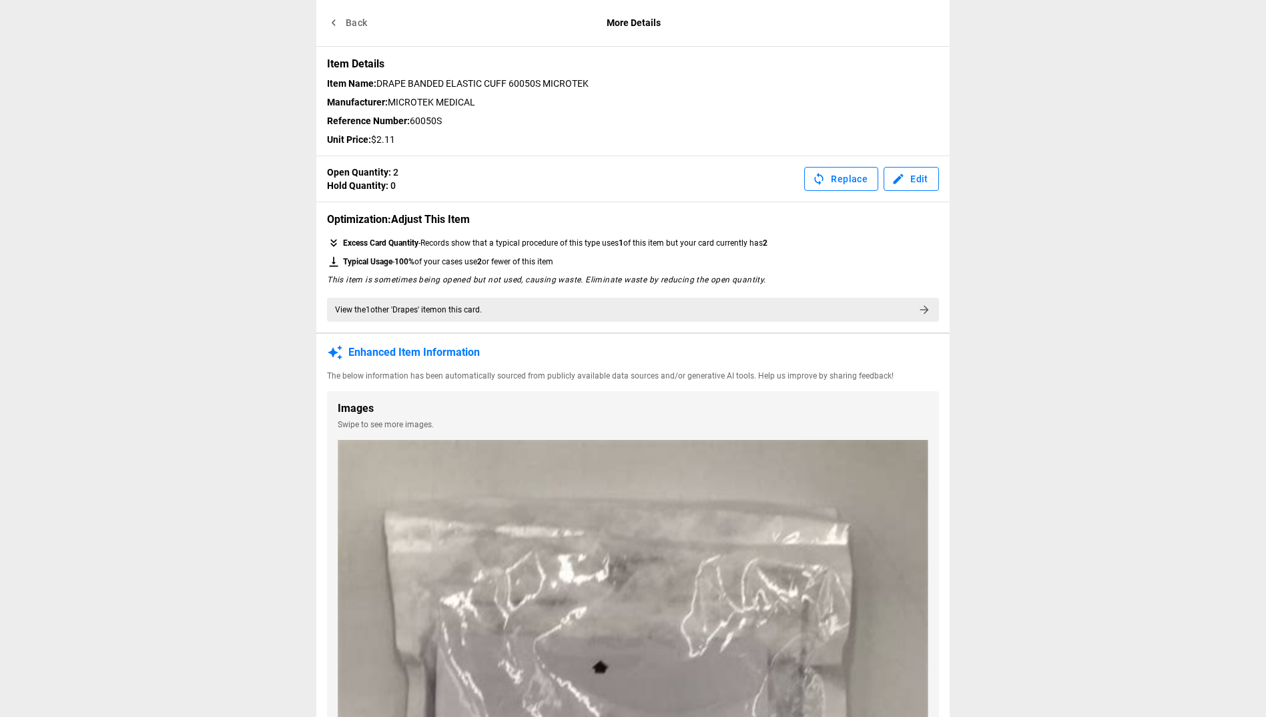
click at [354, 25] on button "Back" at bounding box center [348, 23] width 43 height 25
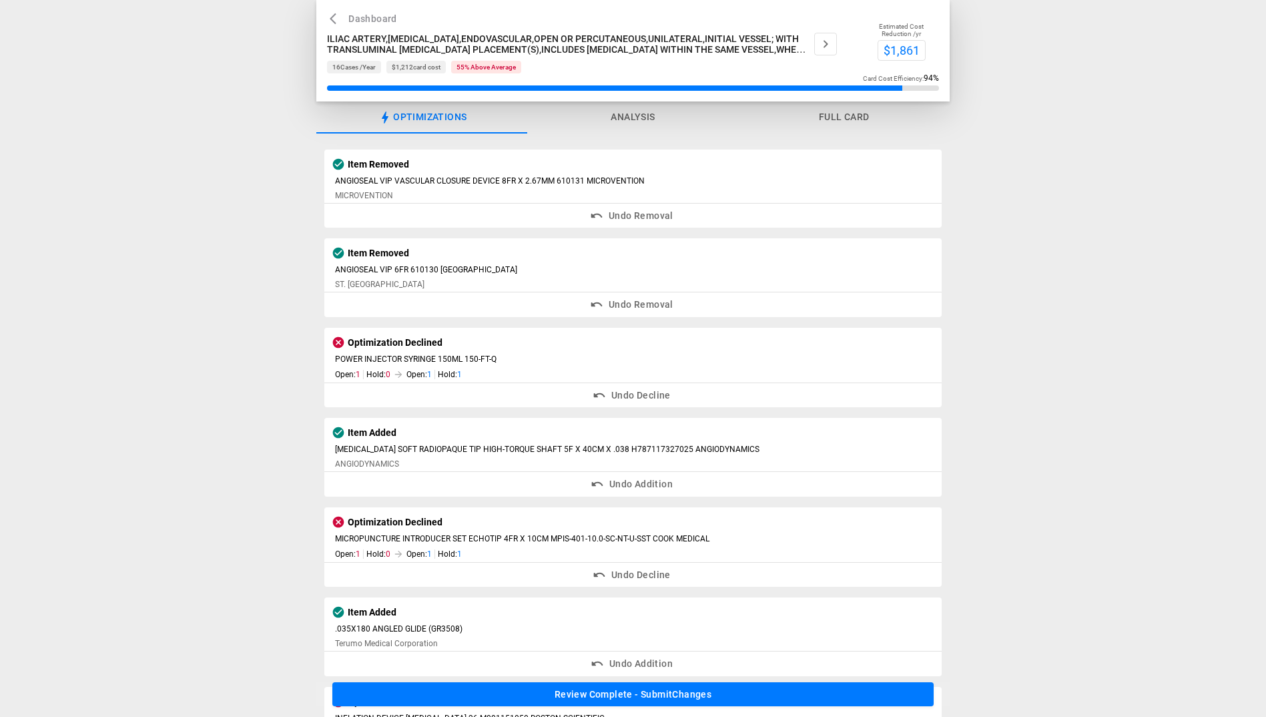
scroll to position [801, 0]
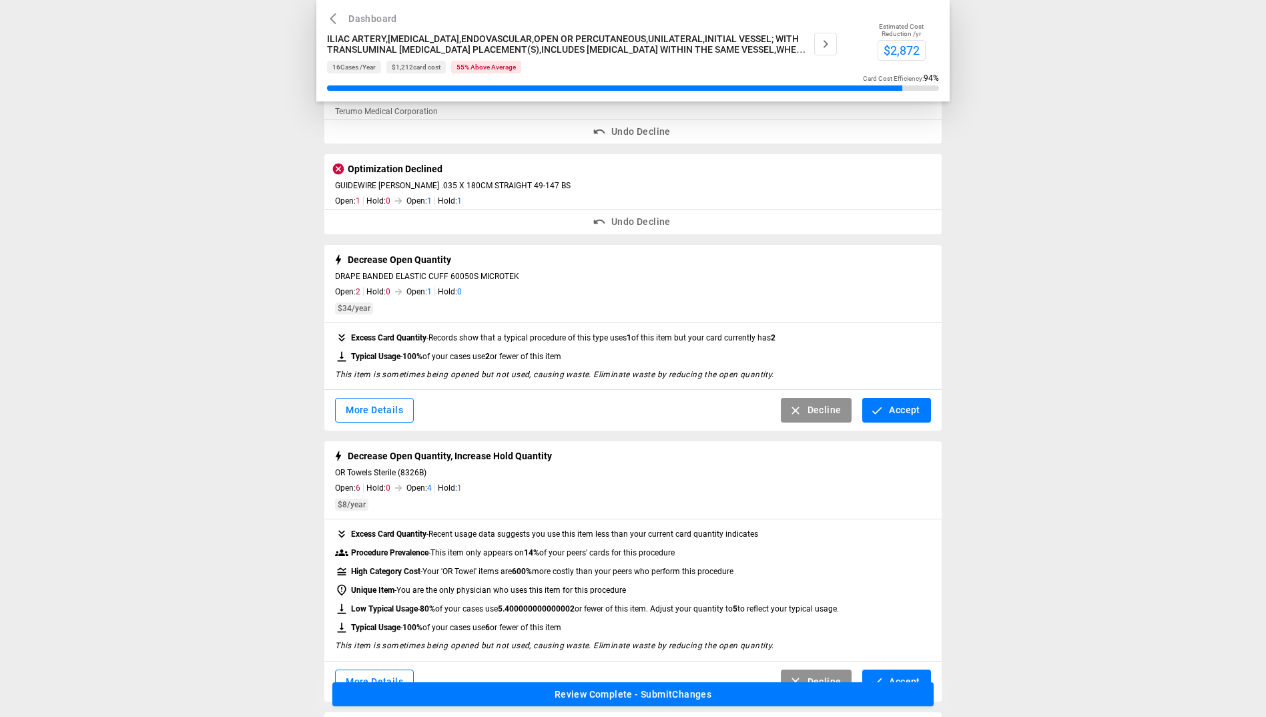
click at [614, 408] on button "Accept" at bounding box center [896, 410] width 68 height 25
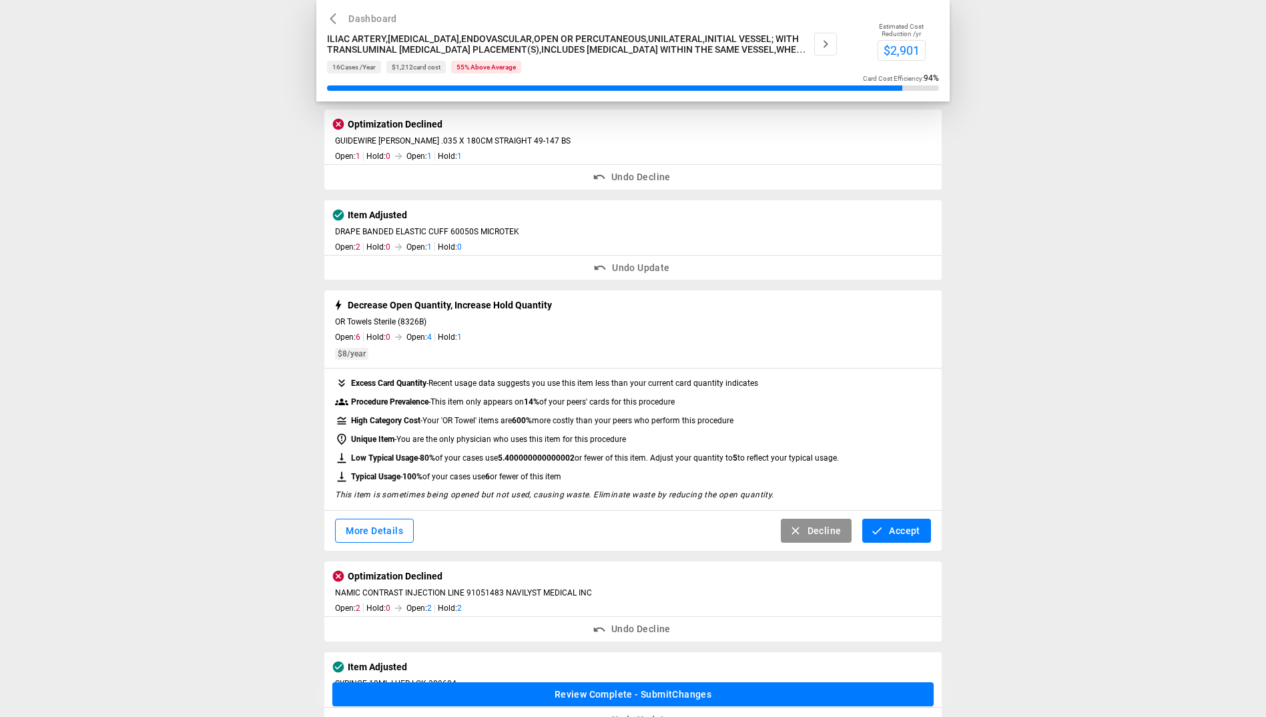
scroll to position [867, 0]
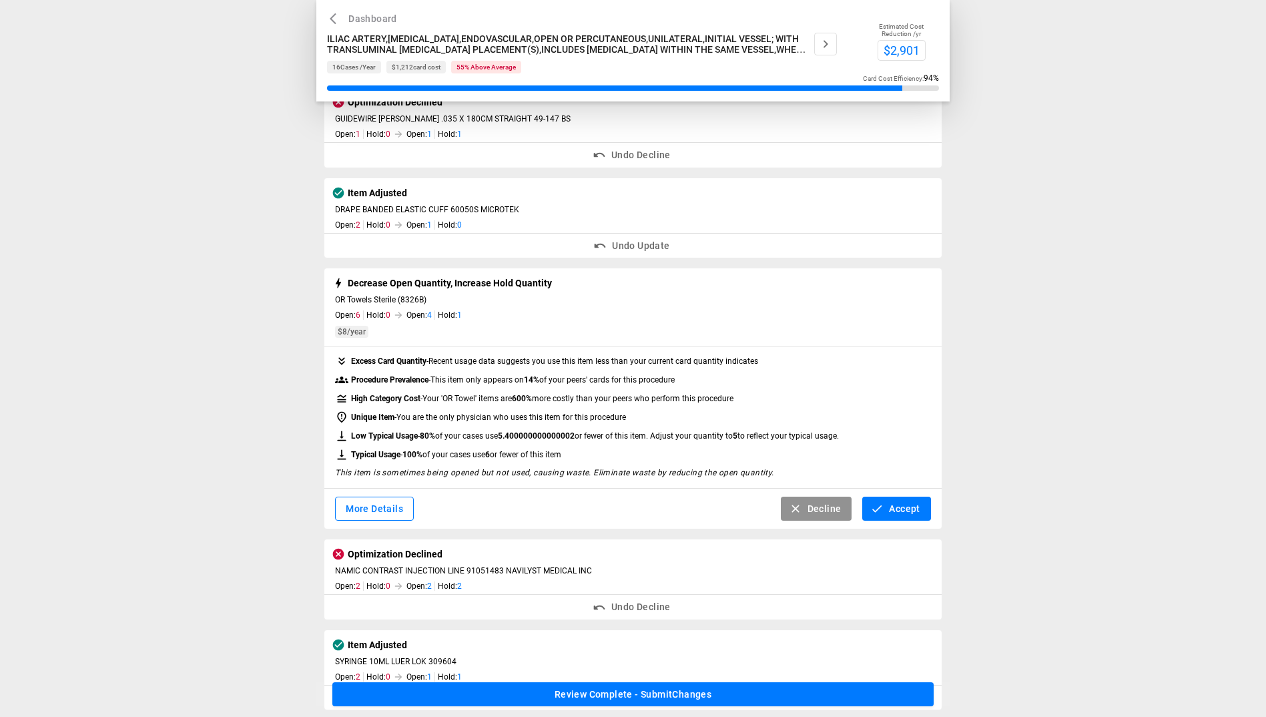
click at [614, 504] on button "Accept" at bounding box center [896, 508] width 68 height 25
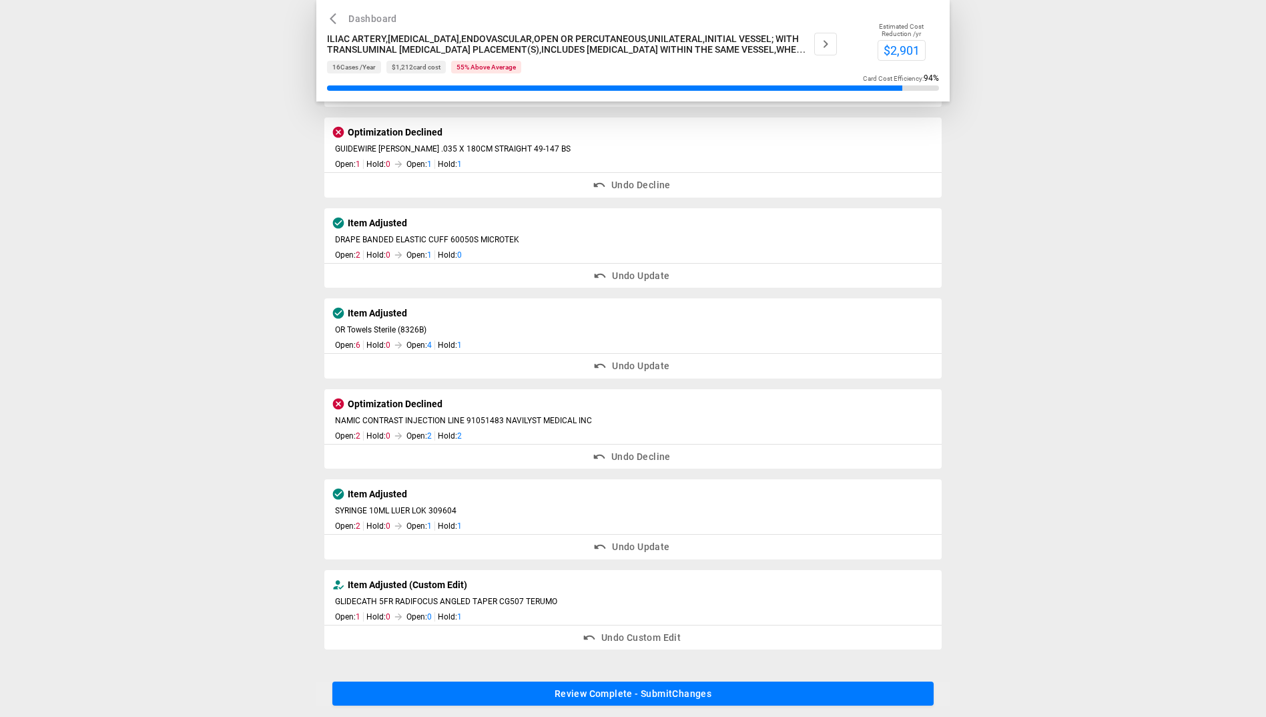
scroll to position [839, 0]
click at [614, 673] on button "Review Complete - Submit Changes" at bounding box center [632, 694] width 601 height 25
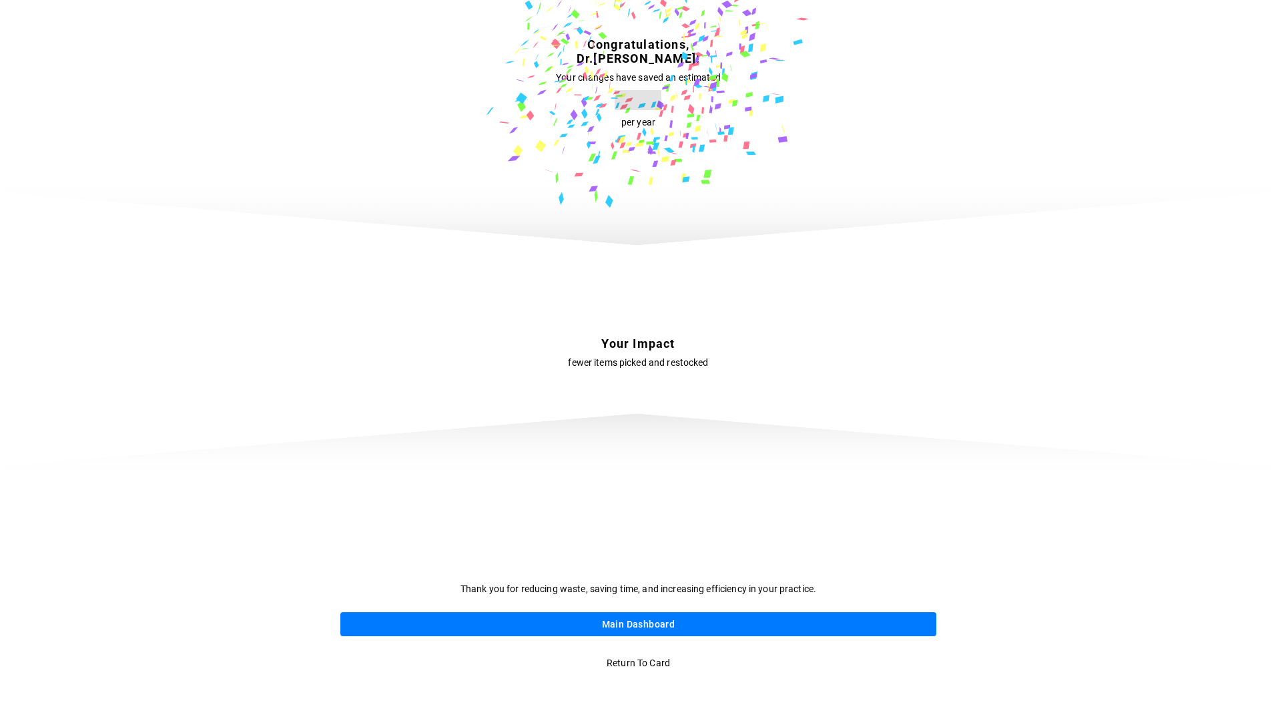
scroll to position [0, 0]
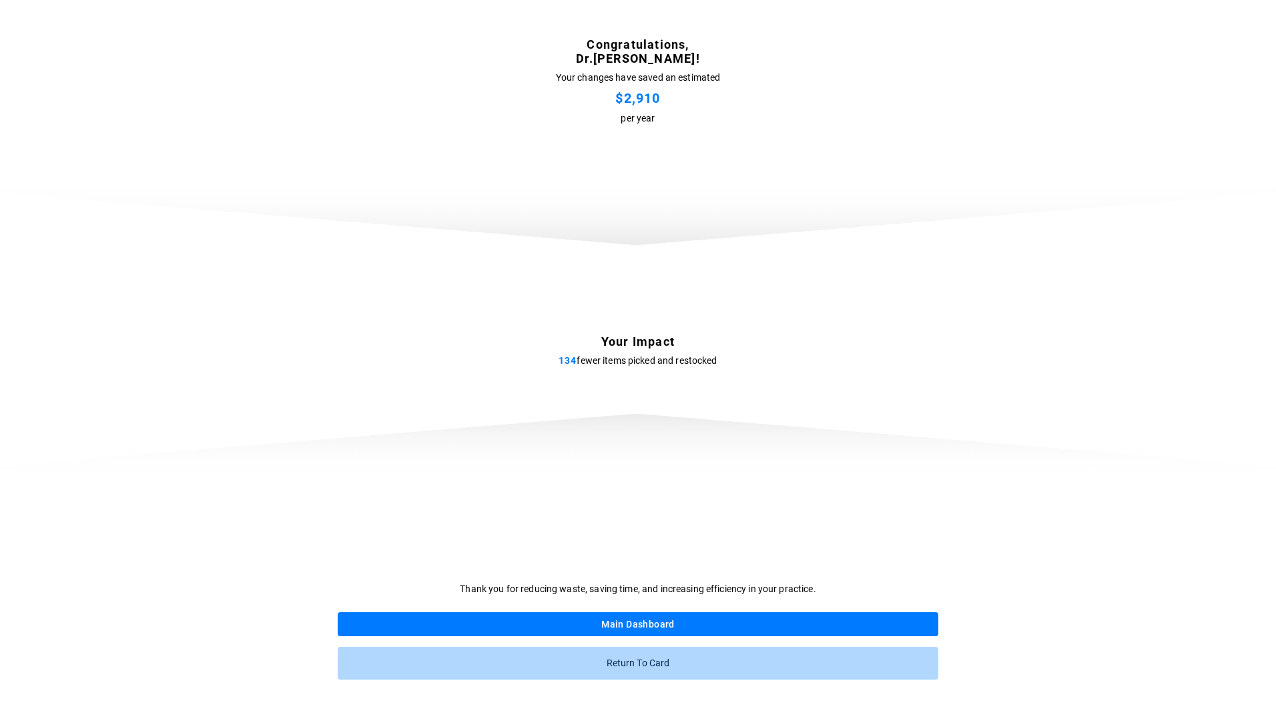
click at [614, 661] on p "Return to card" at bounding box center [637, 663] width 63 height 25
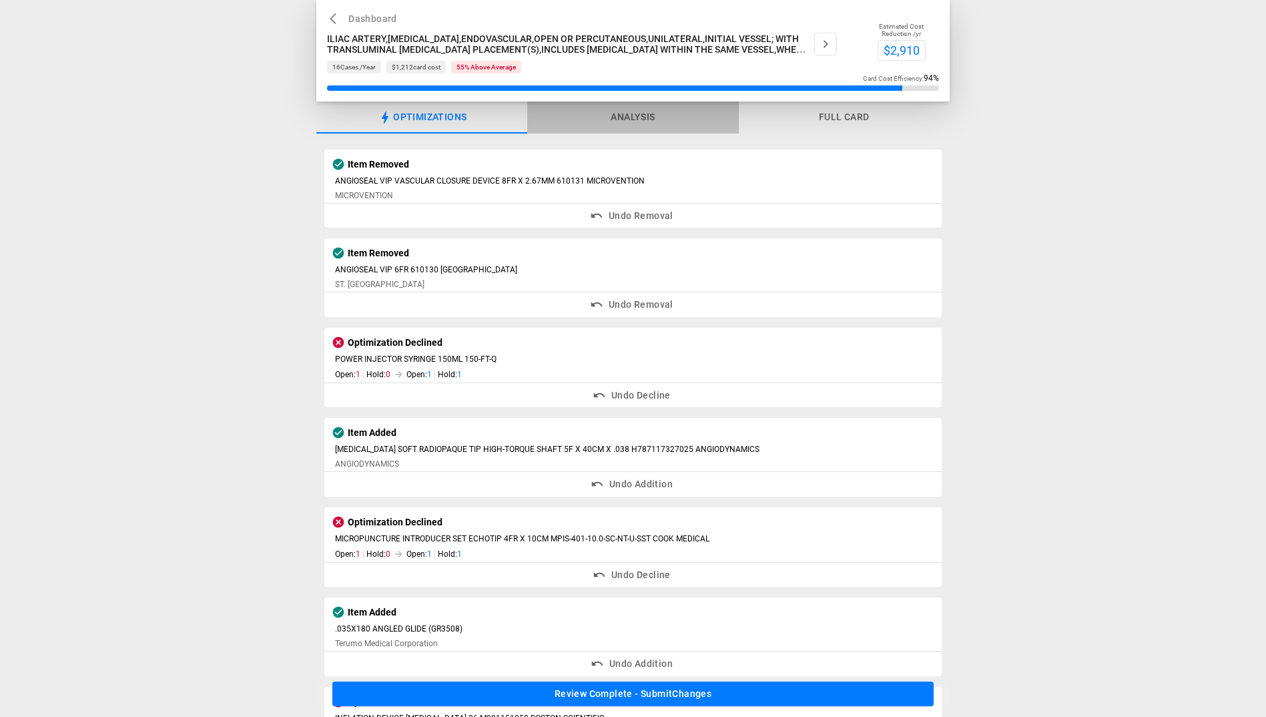
click at [613, 120] on button "Analysis" at bounding box center [632, 117] width 211 height 32
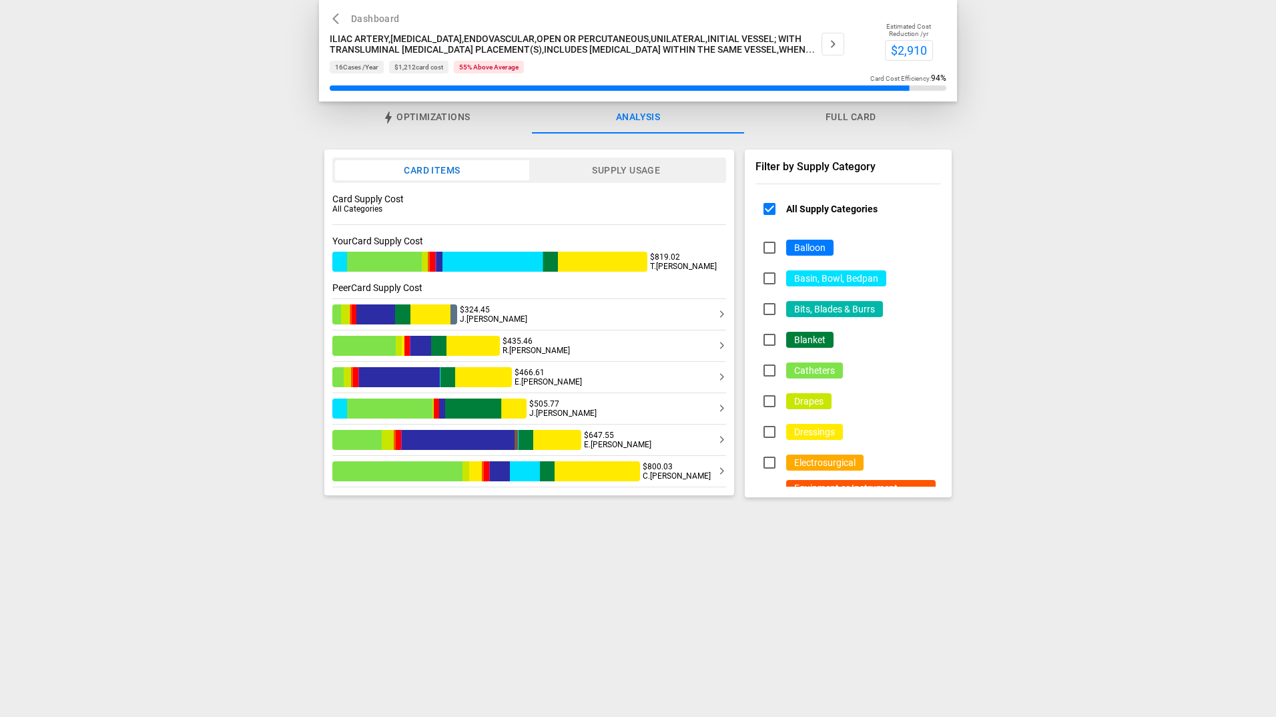
click at [602, 172] on button "Supply Usage" at bounding box center [625, 170] width 195 height 20
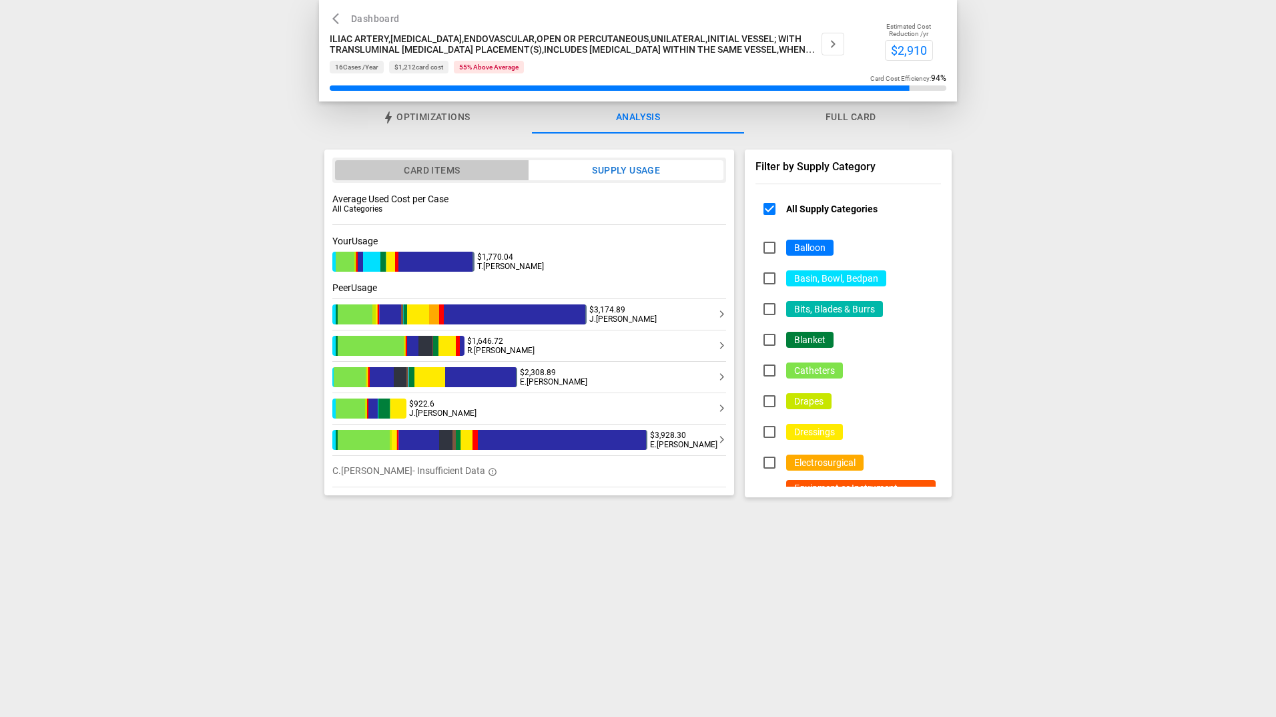
click at [470, 171] on button "Card Items" at bounding box center [432, 170] width 194 height 20
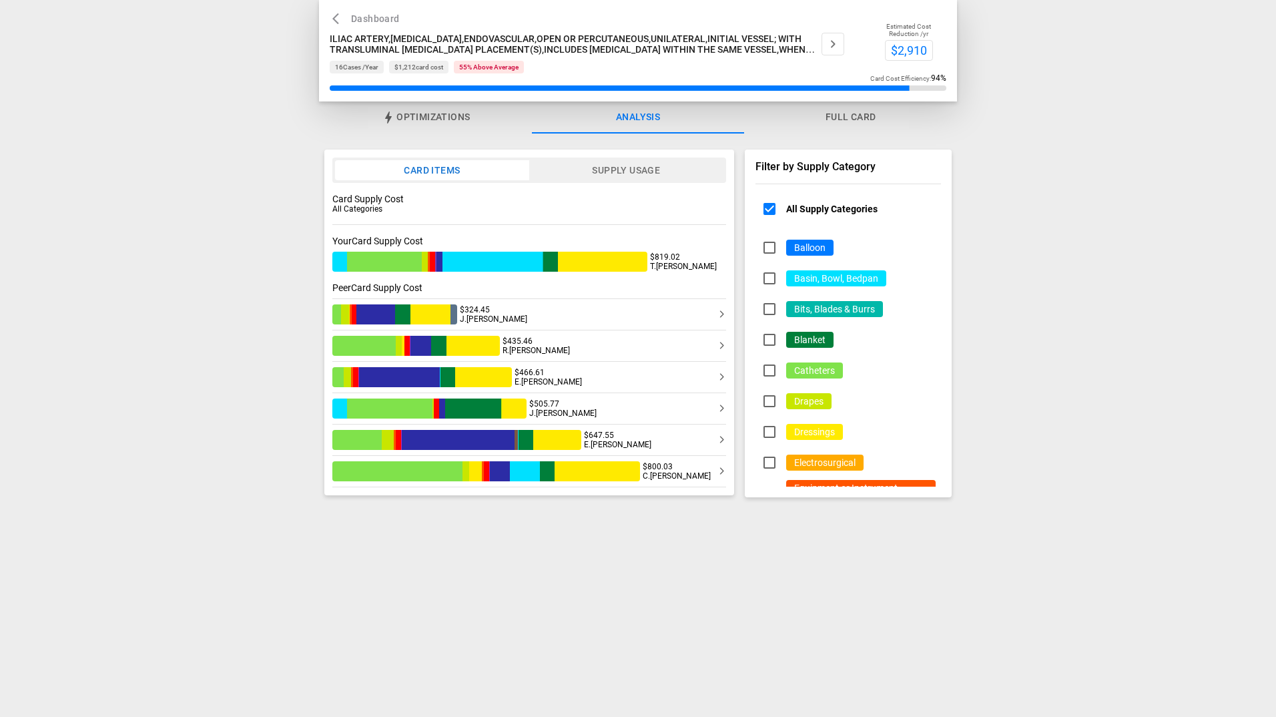
click at [552, 171] on button "Supply Usage" at bounding box center [625, 170] width 195 height 20
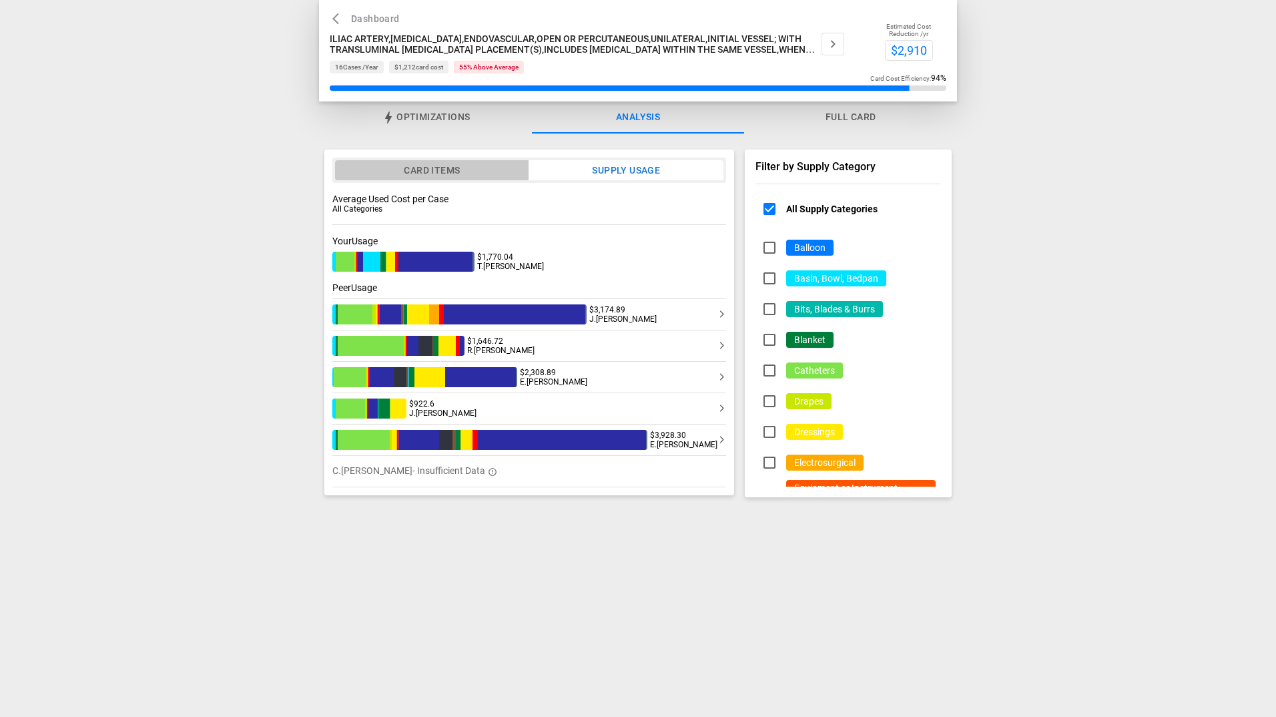
click at [449, 174] on button "Card Items" at bounding box center [432, 170] width 194 height 20
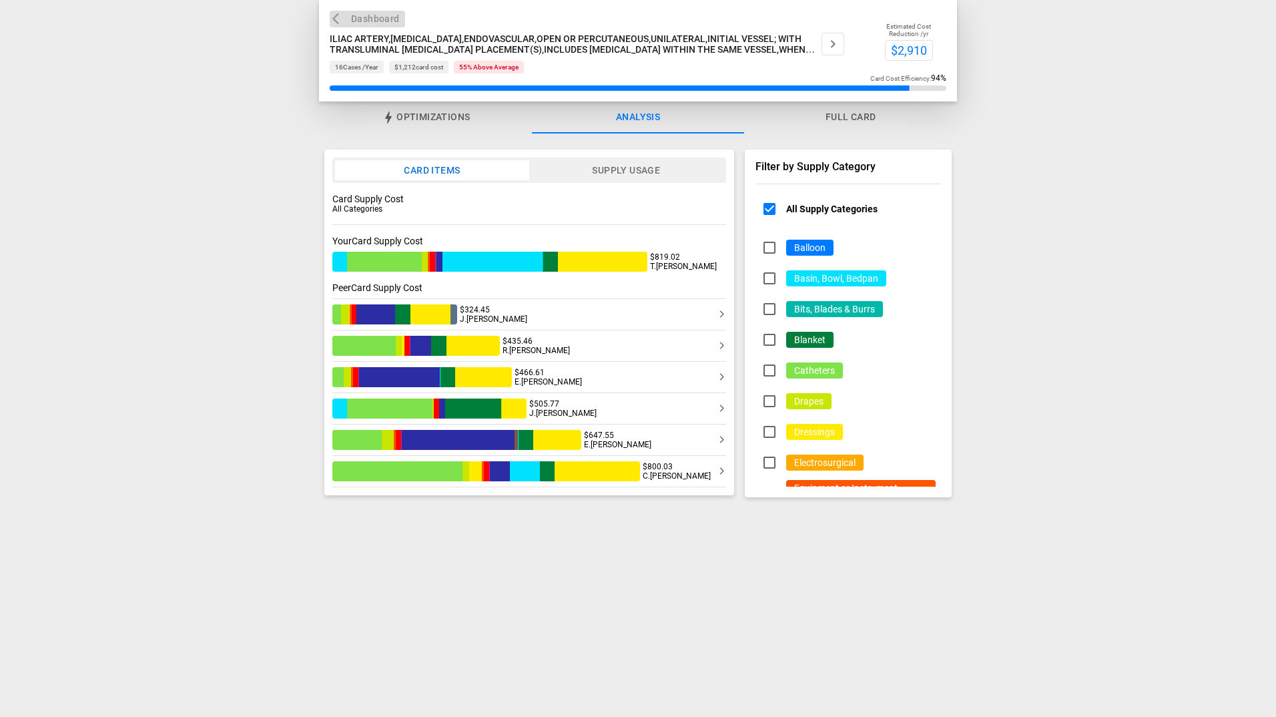
click at [367, 17] on button "Dashboard" at bounding box center [367, 19] width 75 height 17
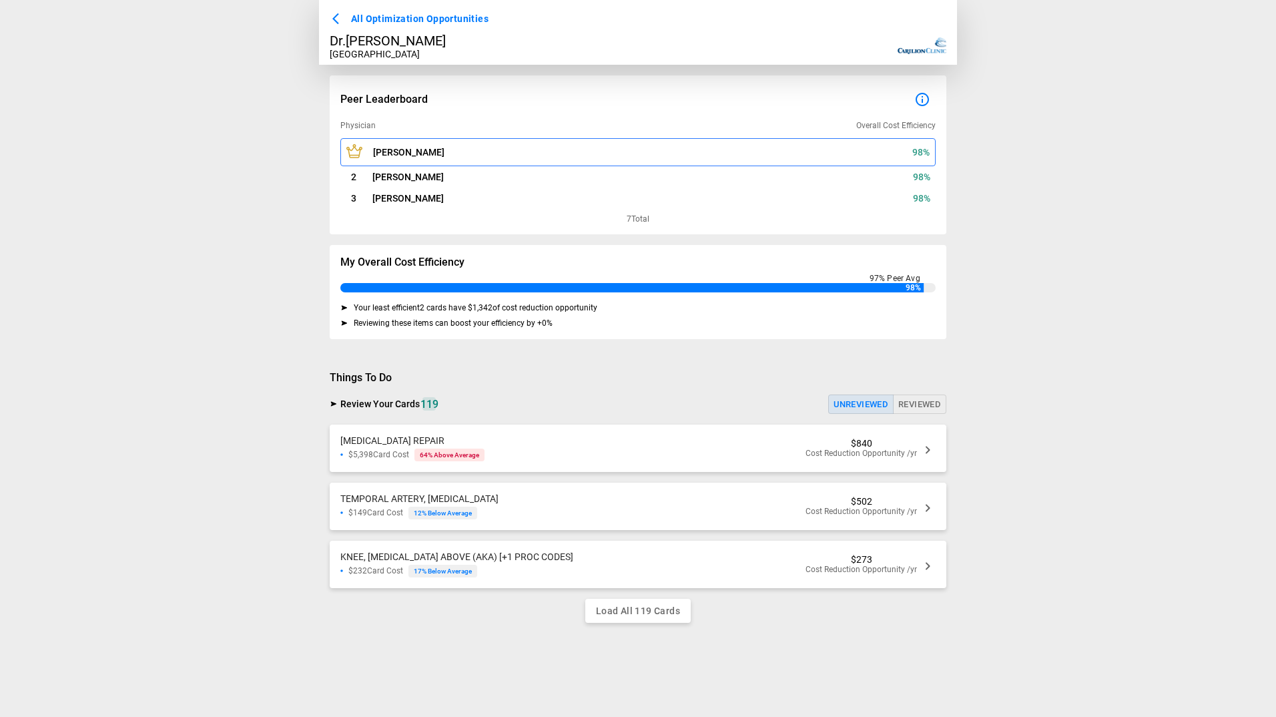
click at [544, 450] on div "POPLITEAL, ANEURYSM REPAIR $5,398 Card Cost 64 % Above Average $840 Cost Reduct…" at bounding box center [638, 447] width 617 height 47
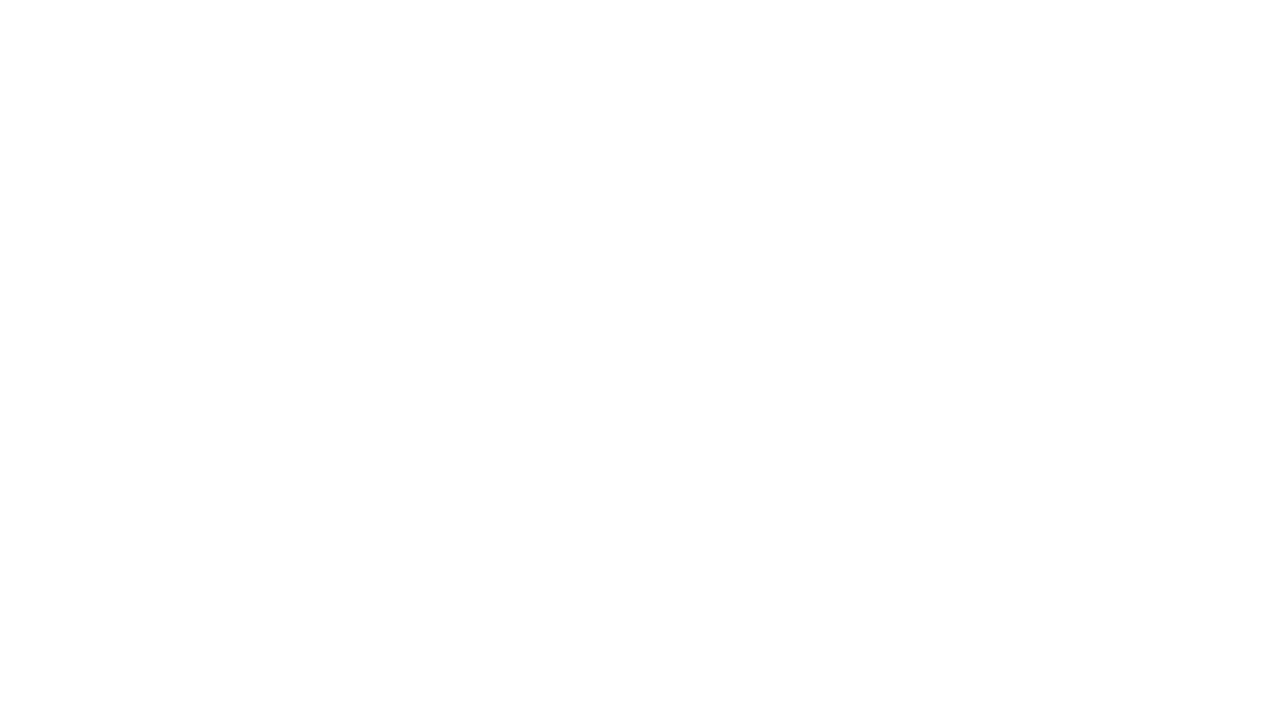
click at [615, 265] on body at bounding box center [638, 358] width 1276 height 717
click at [266, 260] on body at bounding box center [638, 358] width 1276 height 717
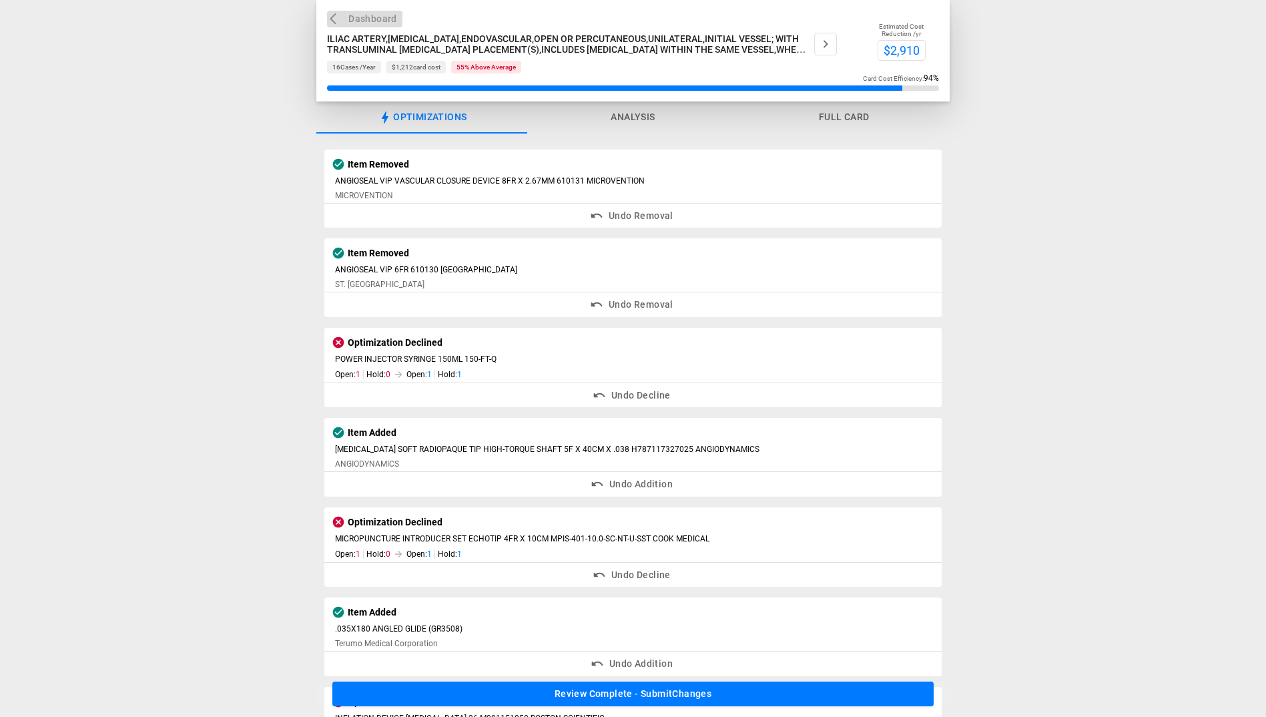
click at [352, 17] on button "Dashboard" at bounding box center [364, 19] width 75 height 17
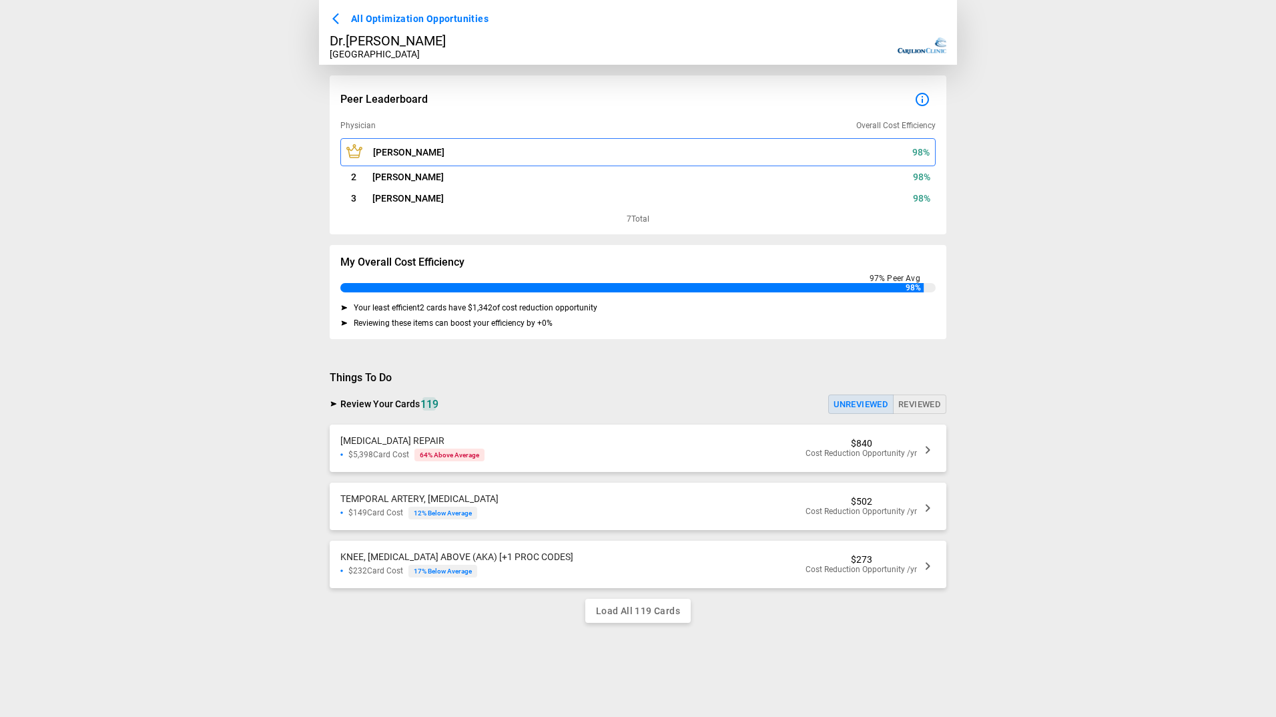
click at [444, 442] on span "POPLITEAL, ANEURYSM REPAIR" at bounding box center [392, 440] width 104 height 11
click at [511, 516] on div "TEMPORAL ARTERY, BIOPSY $149 Card Cost 12 % Below Average $502 Cost Reduction O…" at bounding box center [638, 505] width 617 height 47
